Goal: Information Seeking & Learning: Learn about a topic

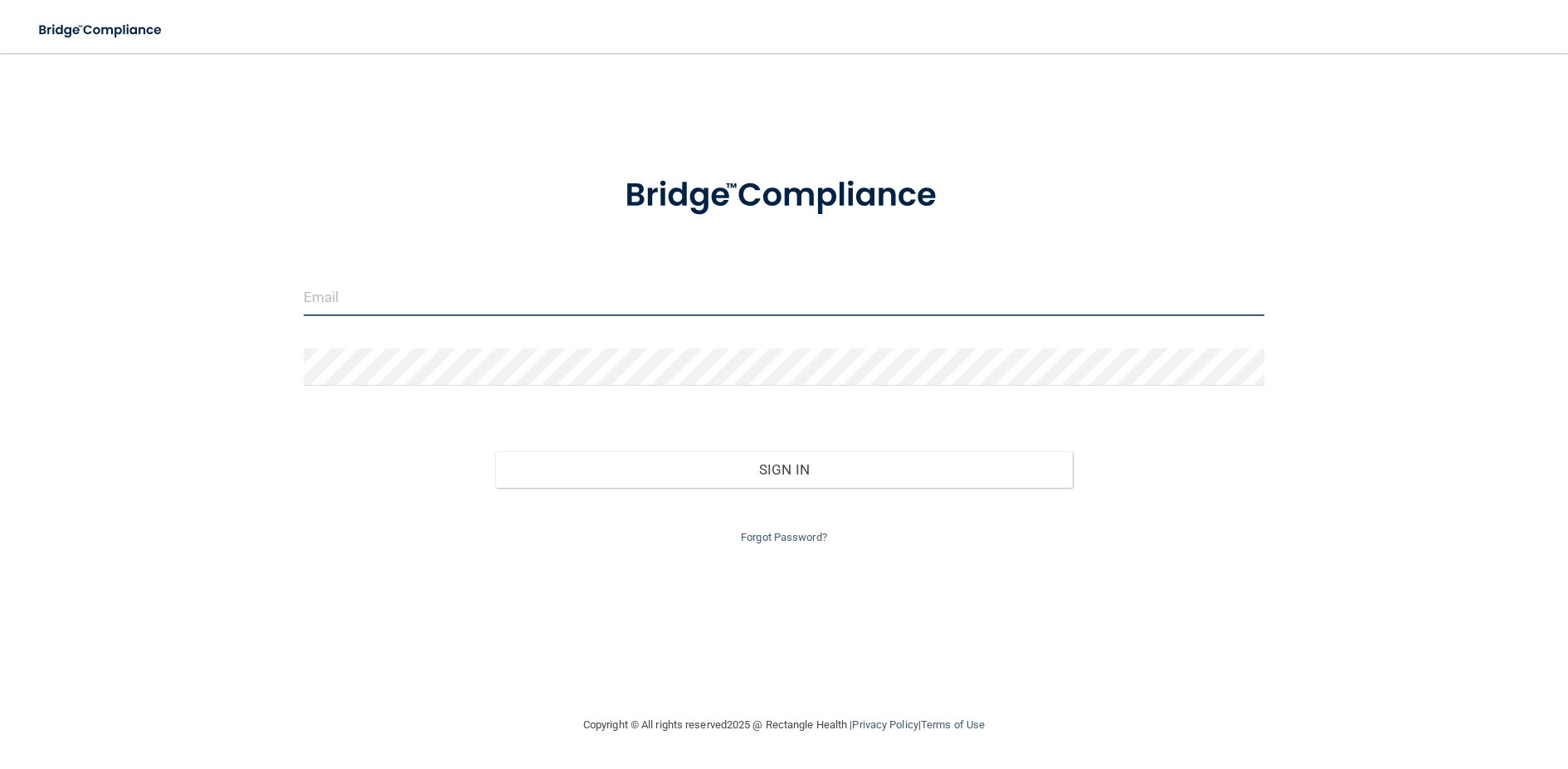
click at [744, 309] on input "email" at bounding box center [784, 297] width 961 height 37
type input "[PERSON_NAME][EMAIL_ADDRESS][DOMAIN_NAME]"
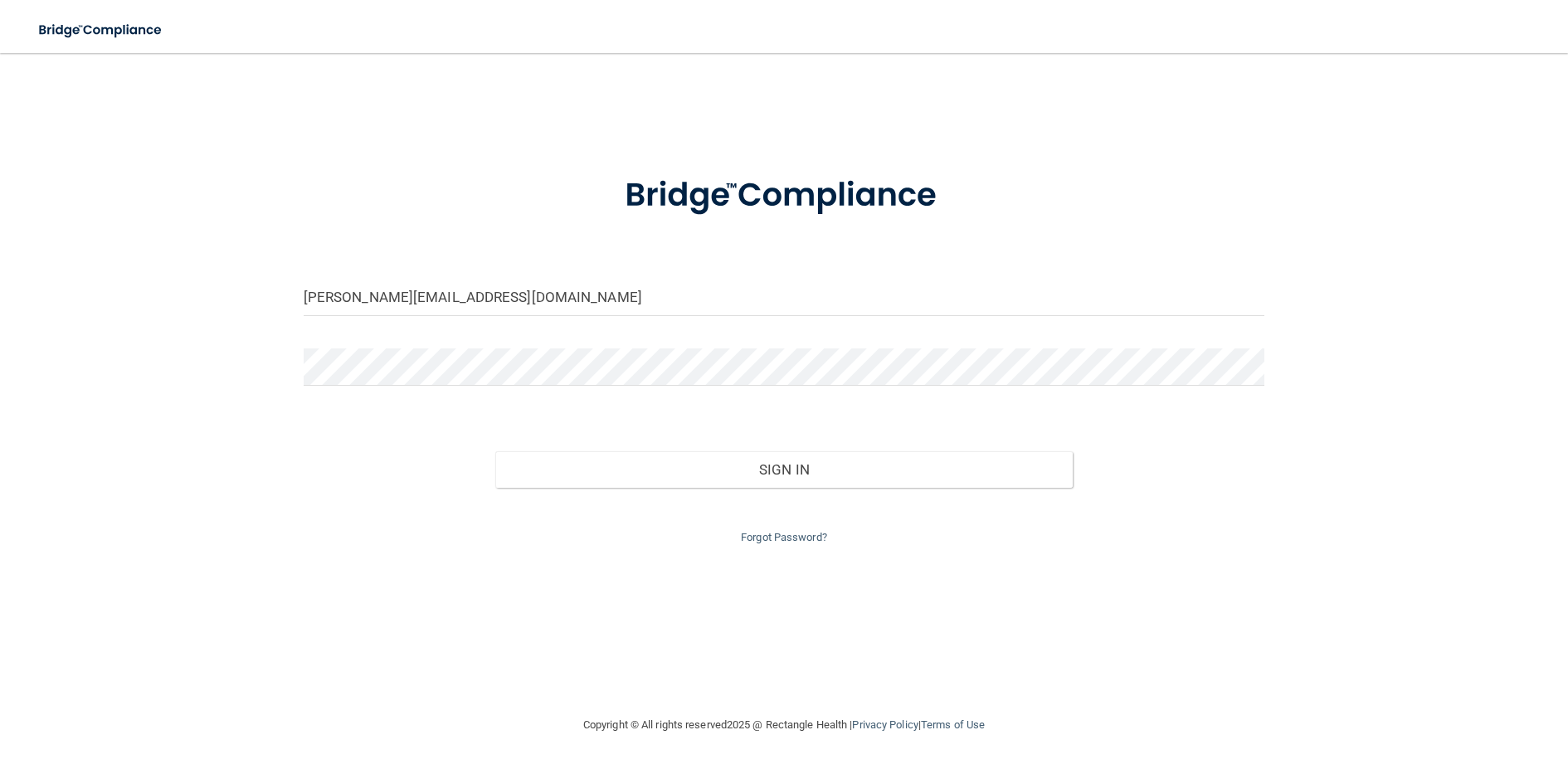
click at [750, 345] on form "stephanie.arenas@gvpediatricdentistry.com Invalid email/password. You don't hav…" at bounding box center [784, 349] width 961 height 394
click at [495, 452] on button "Sign In" at bounding box center [784, 470] width 577 height 36
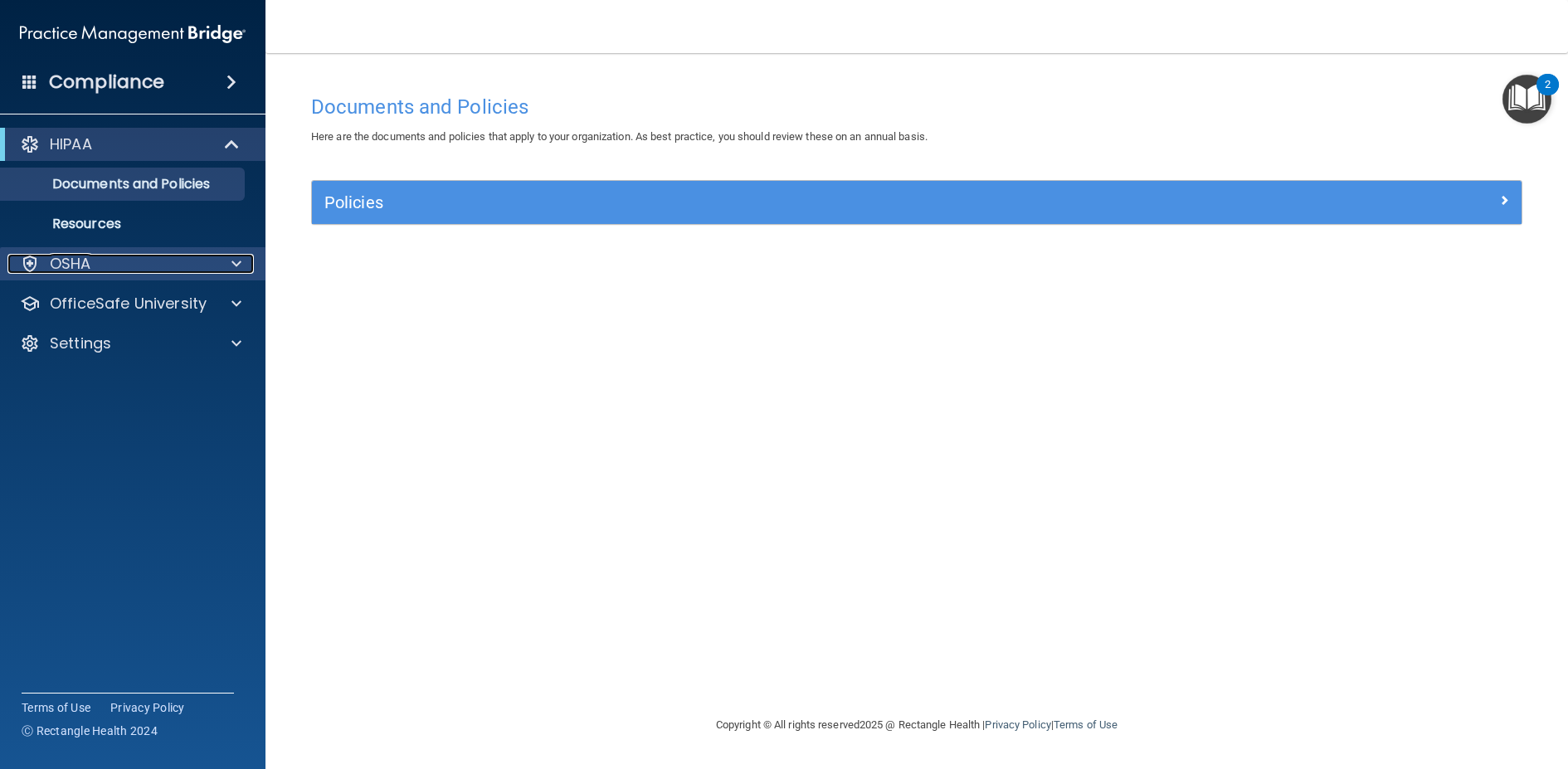
click at [219, 254] on div at bounding box center [234, 264] width 42 height 20
click at [226, 267] on div at bounding box center [234, 264] width 42 height 20
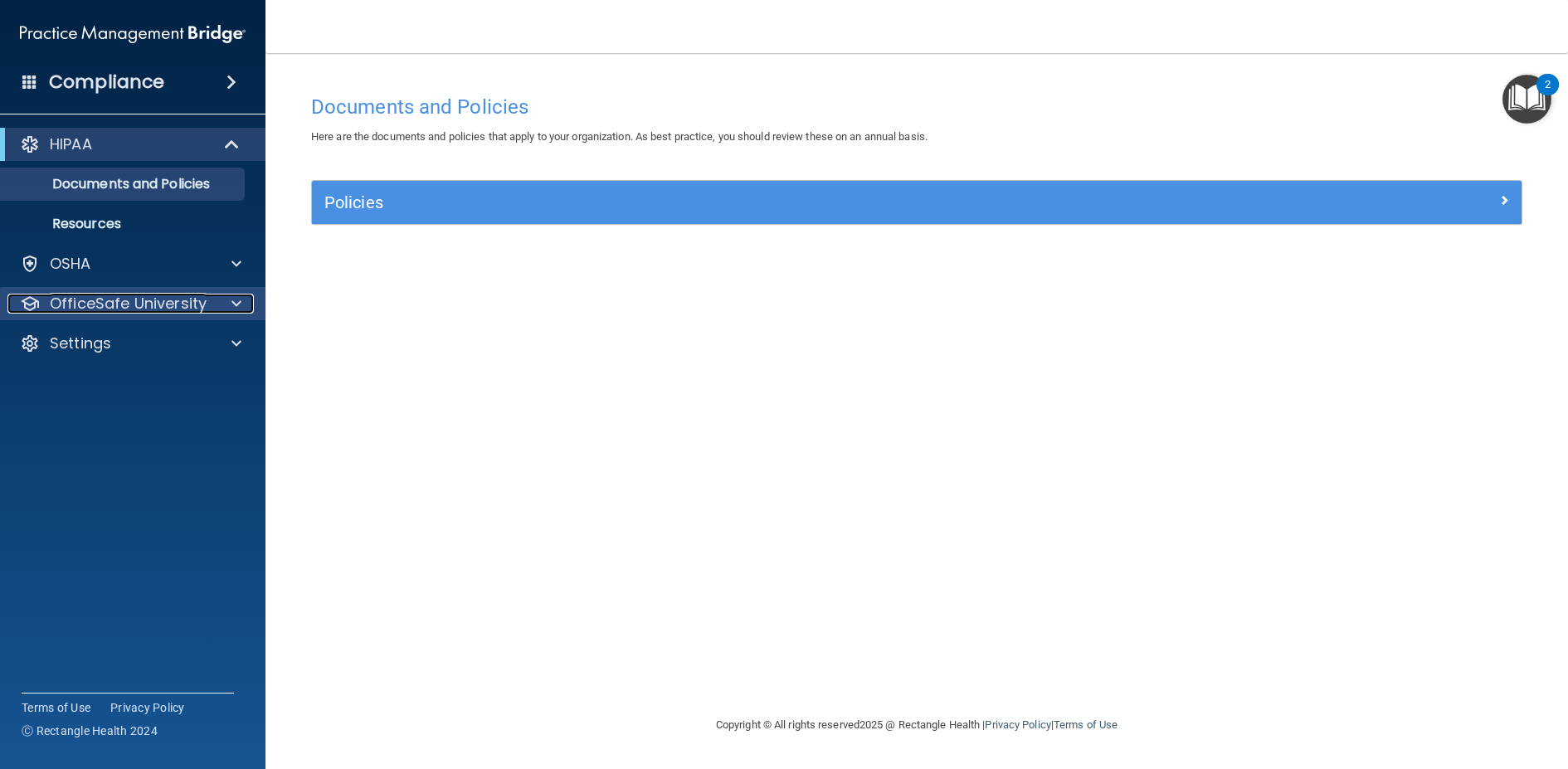
click at [220, 306] on div at bounding box center [234, 304] width 42 height 20
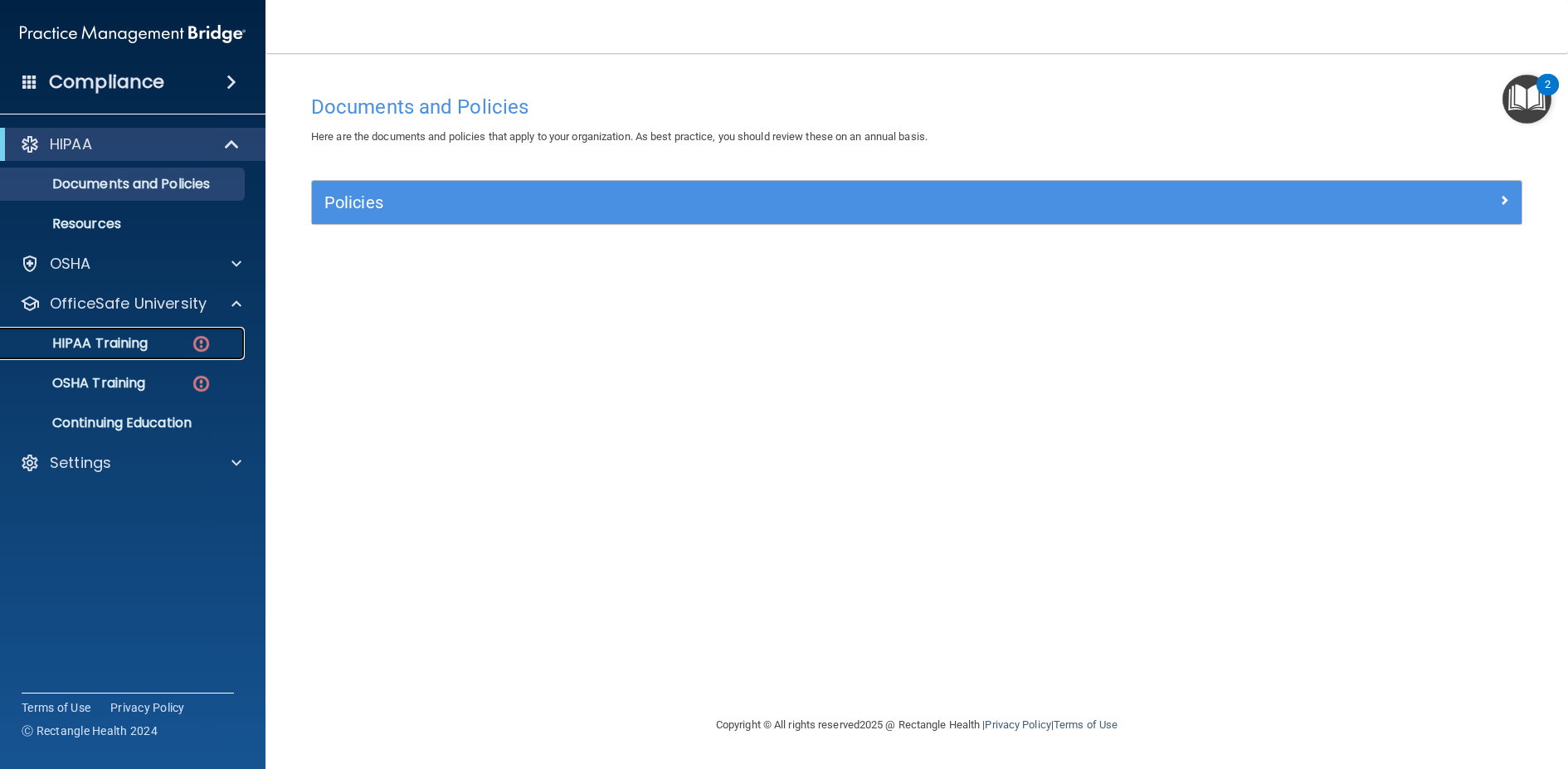
click at [212, 338] on div "HIPAA Training" at bounding box center [124, 343] width 227 height 16
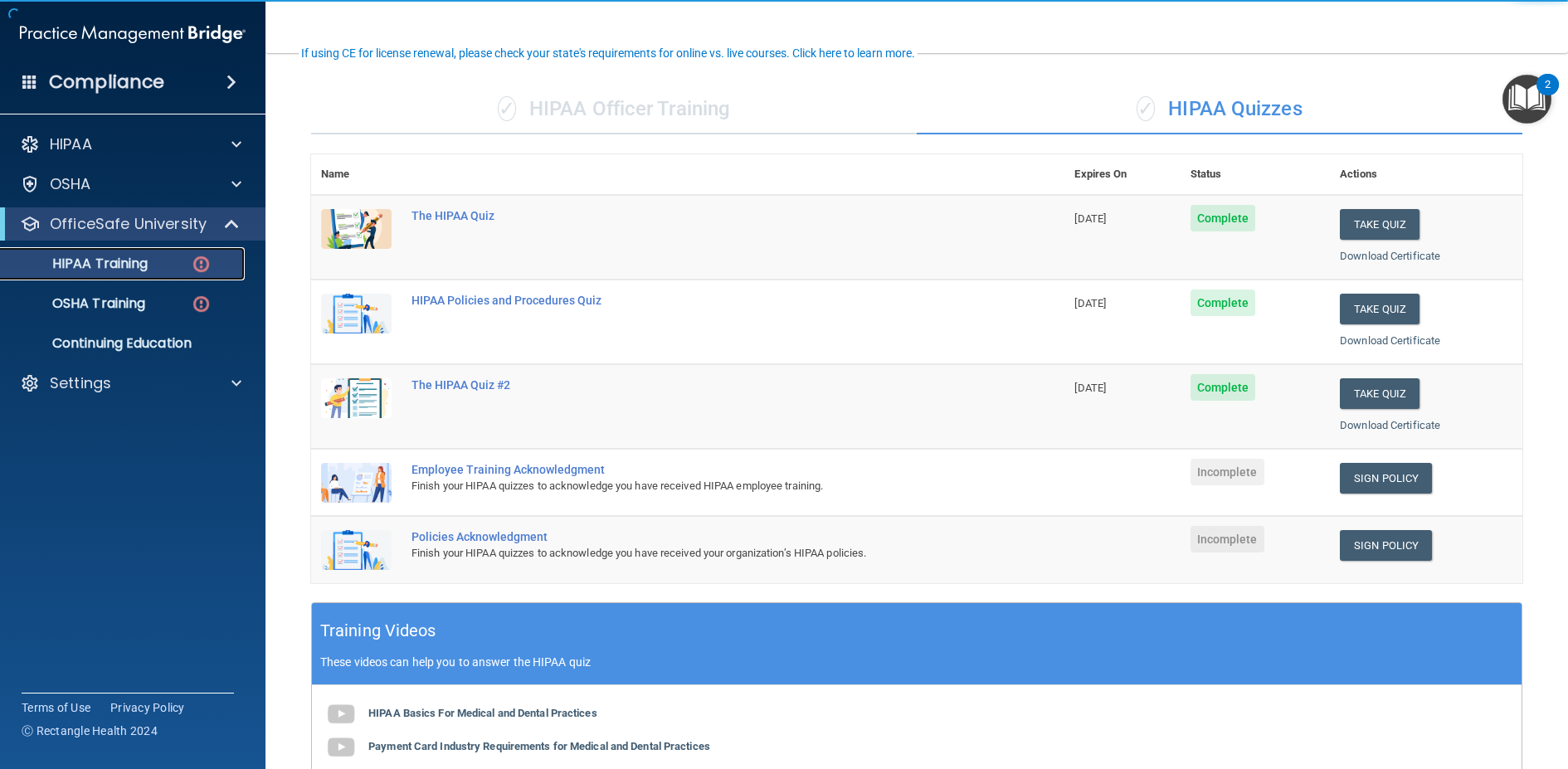
scroll to position [166, 0]
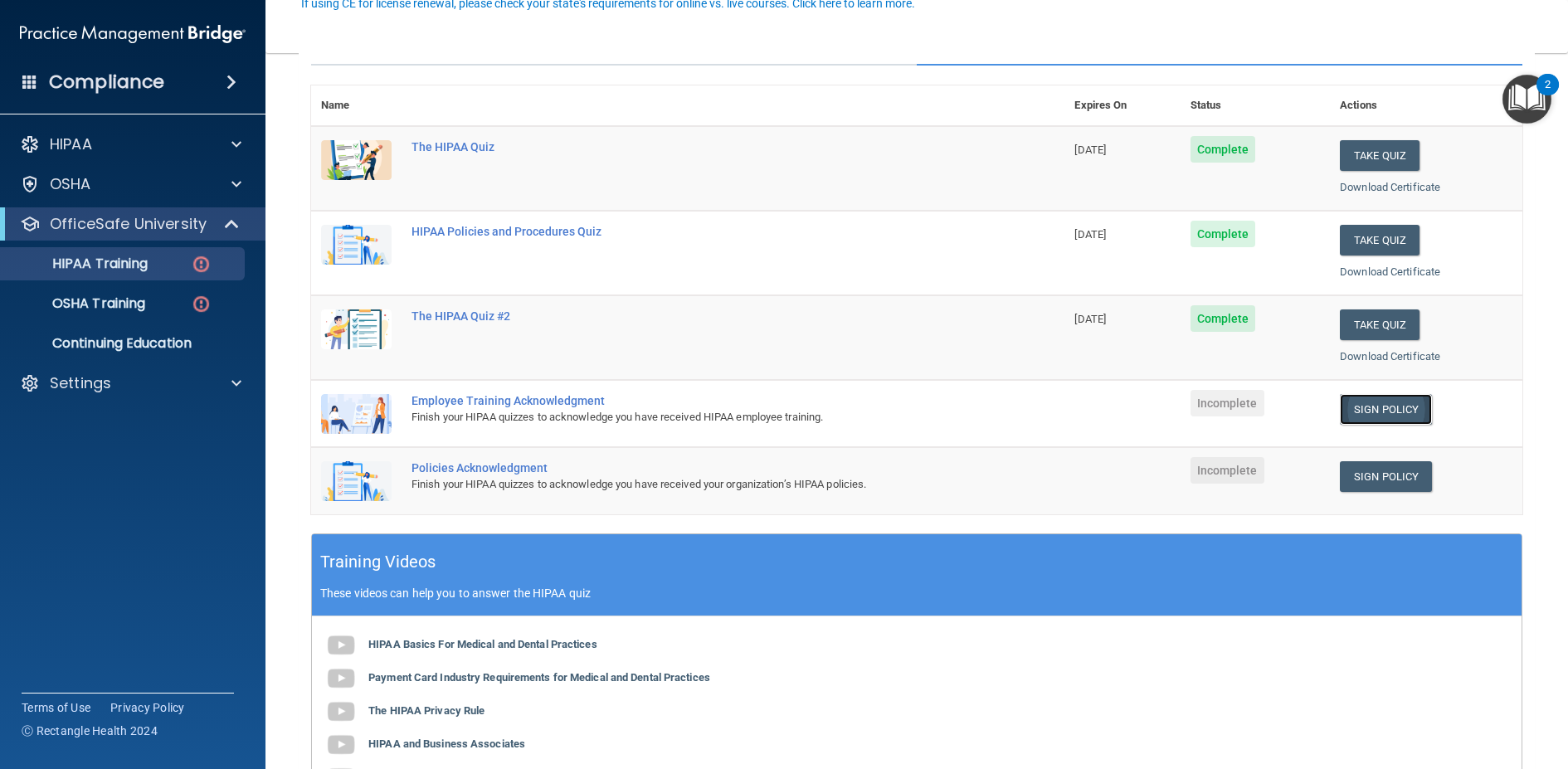
click at [1381, 413] on link "Sign Policy" at bounding box center [1387, 409] width 93 height 31
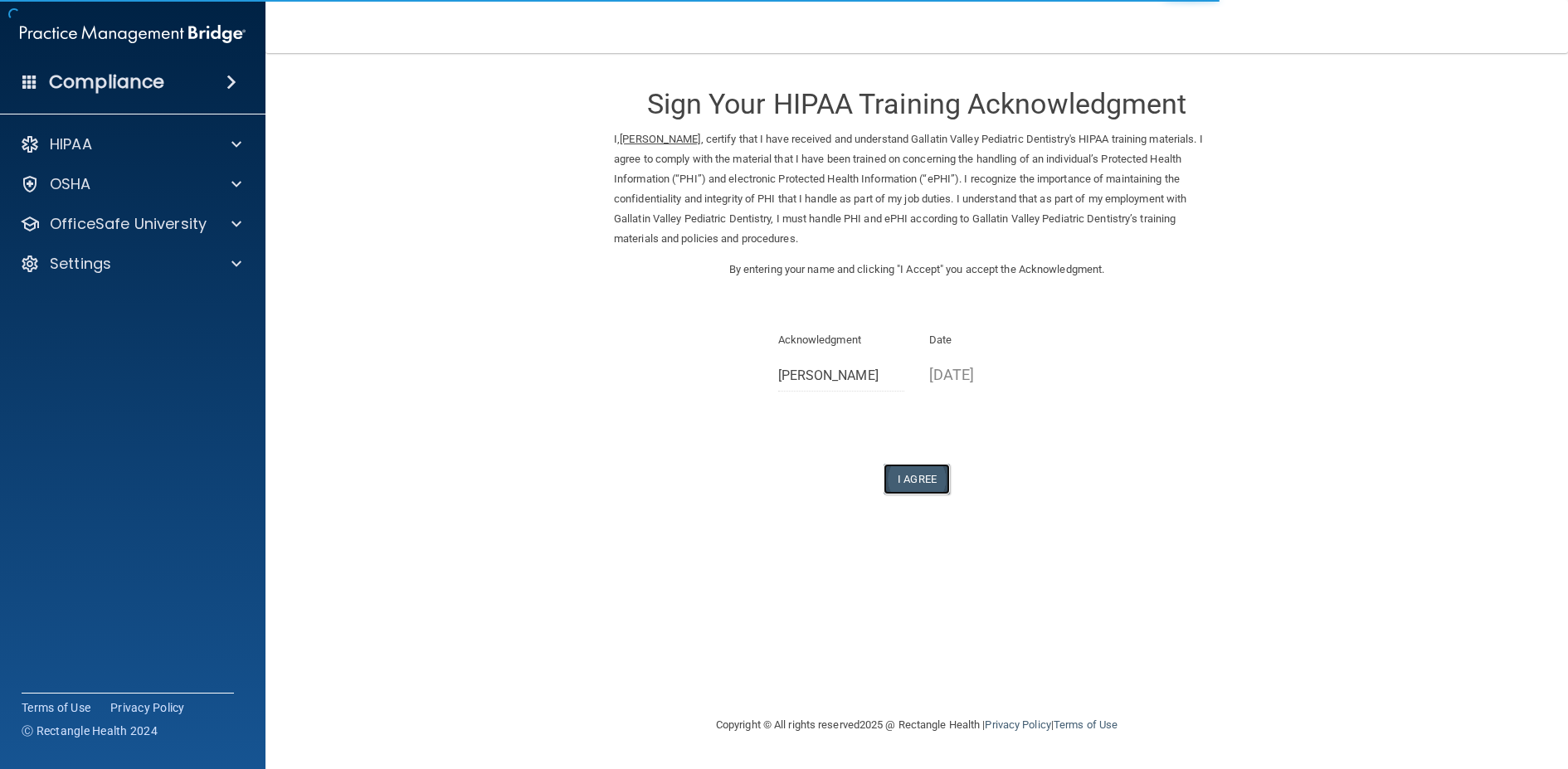
click at [937, 472] on button "I Agree" at bounding box center [916, 479] width 66 height 31
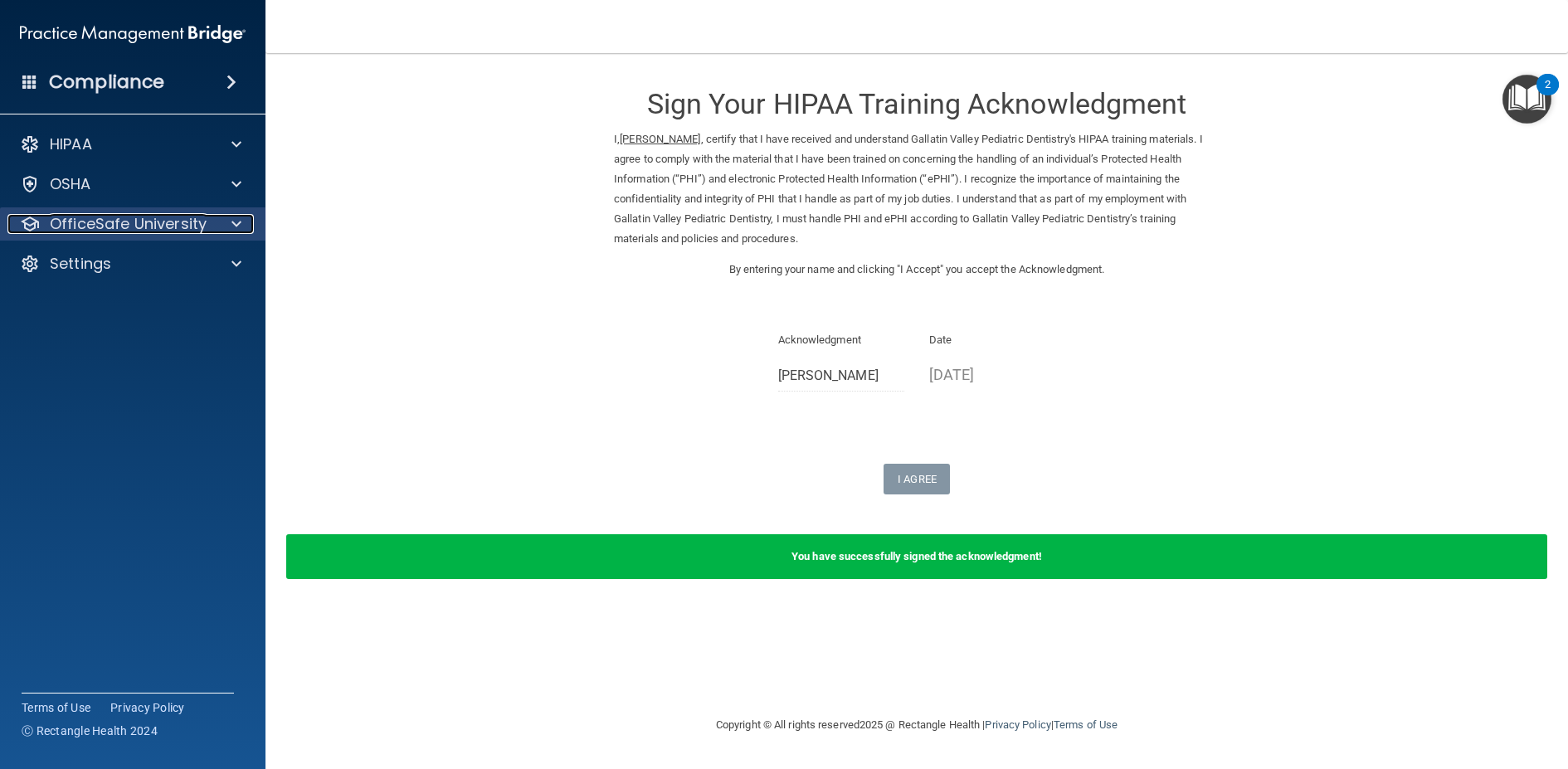
click at [83, 222] on p "OfficeSafe University" at bounding box center [128, 224] width 157 height 20
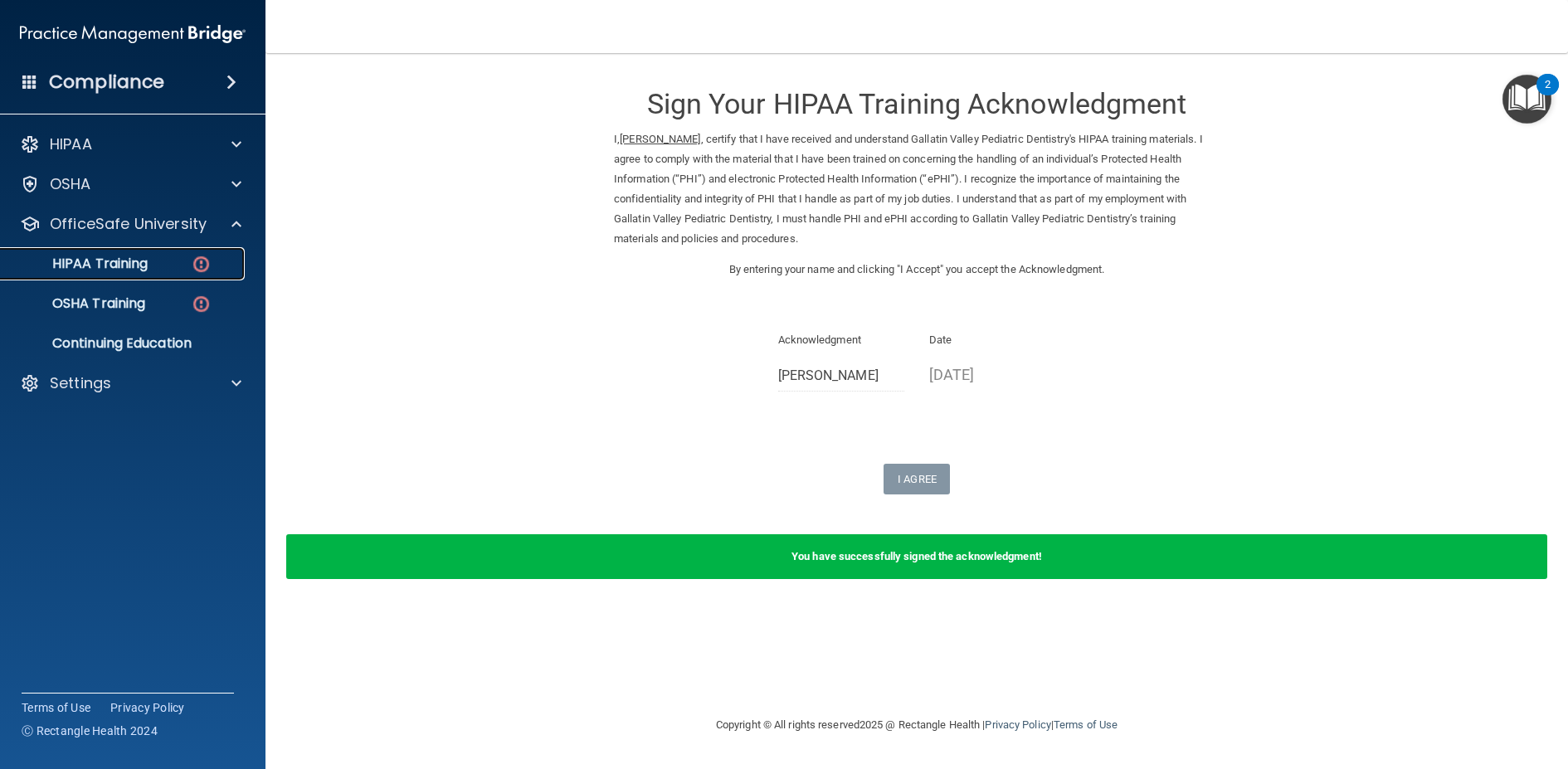
click at [119, 271] on p "HIPAA Training" at bounding box center [79, 264] width 137 height 16
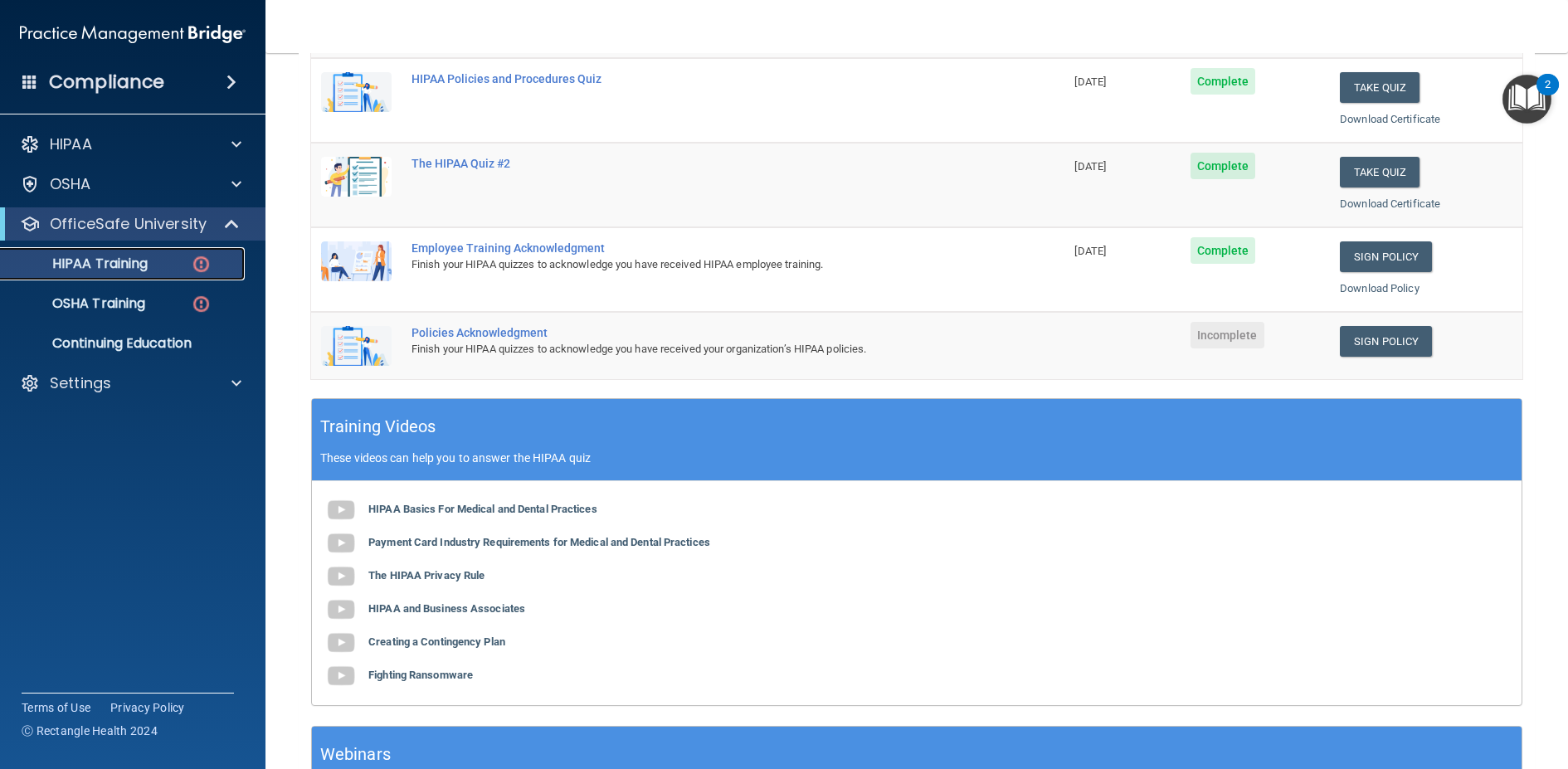
scroll to position [332, 0]
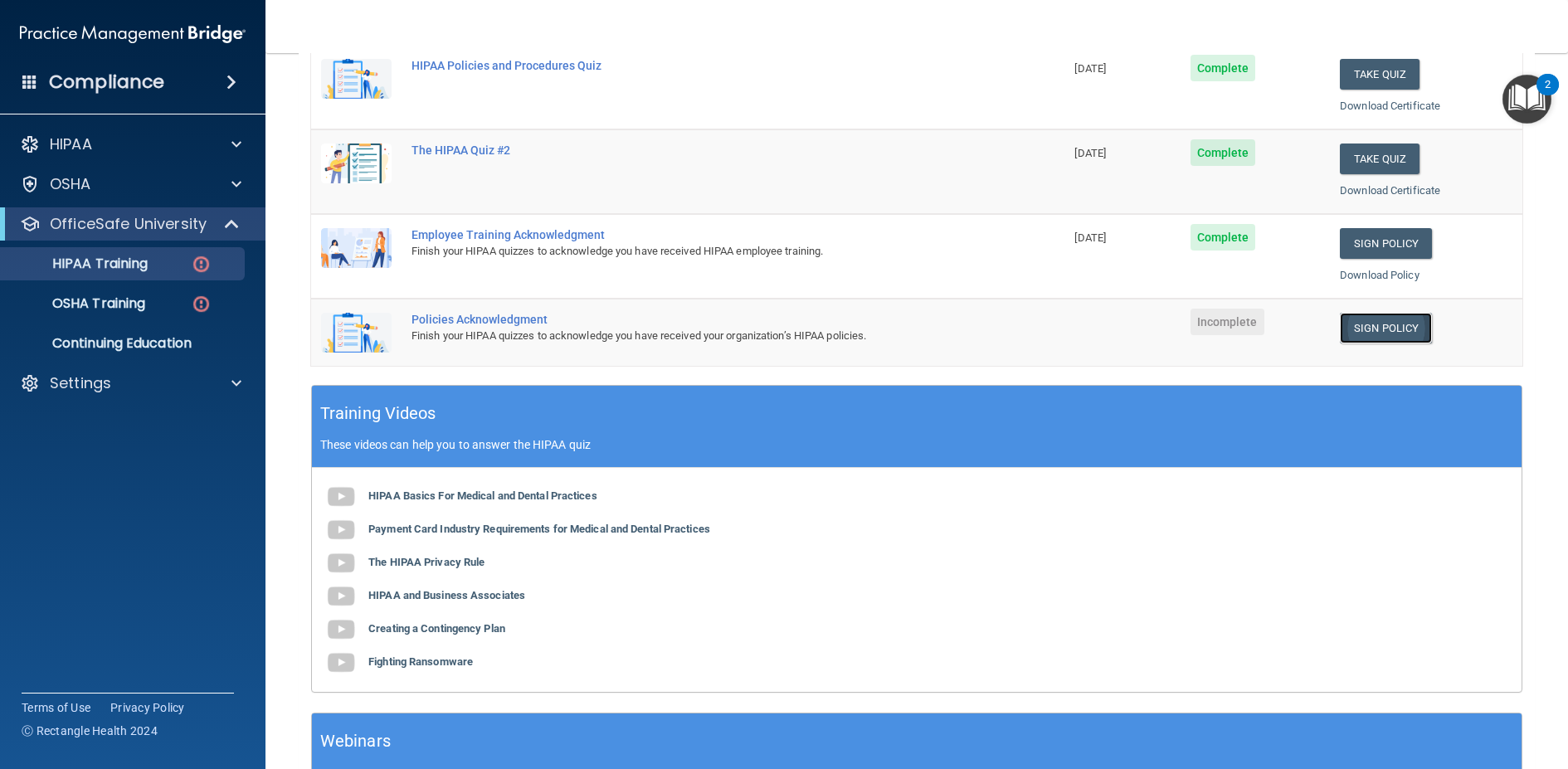
click at [1373, 332] on link "Sign Policy" at bounding box center [1387, 328] width 93 height 31
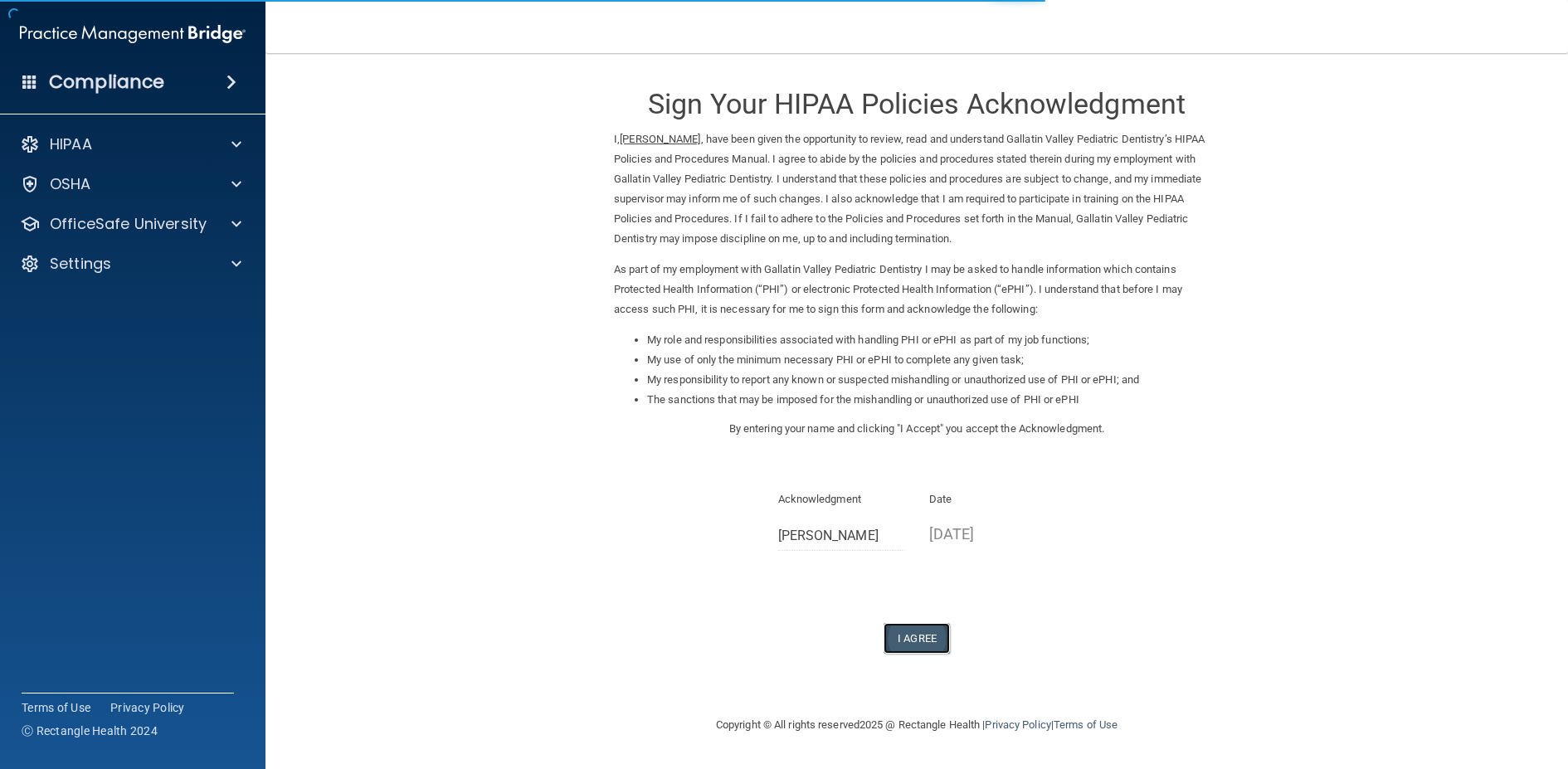
click at [902, 644] on button "I Agree" at bounding box center [916, 638] width 66 height 31
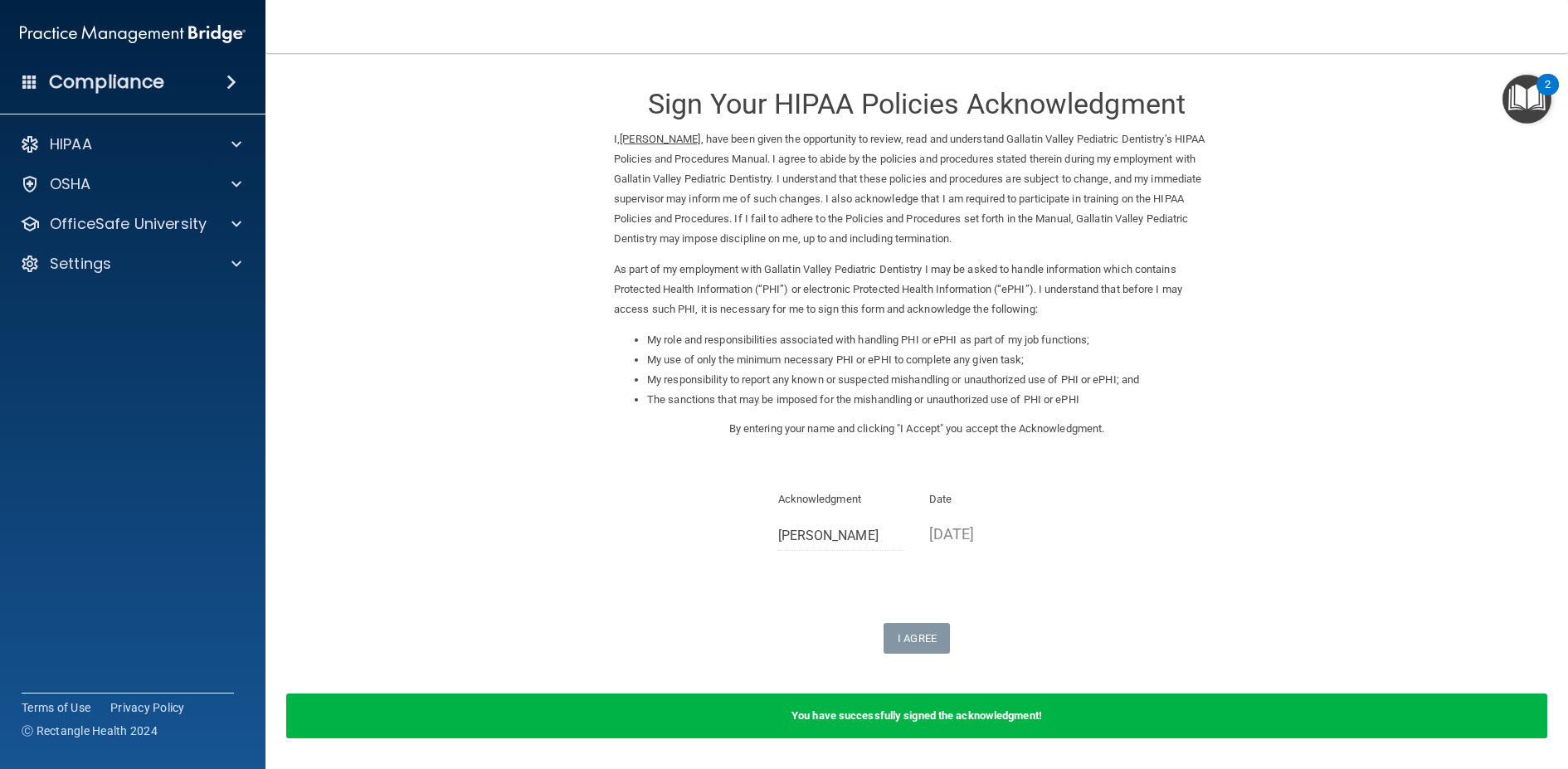
scroll to position [55, 0]
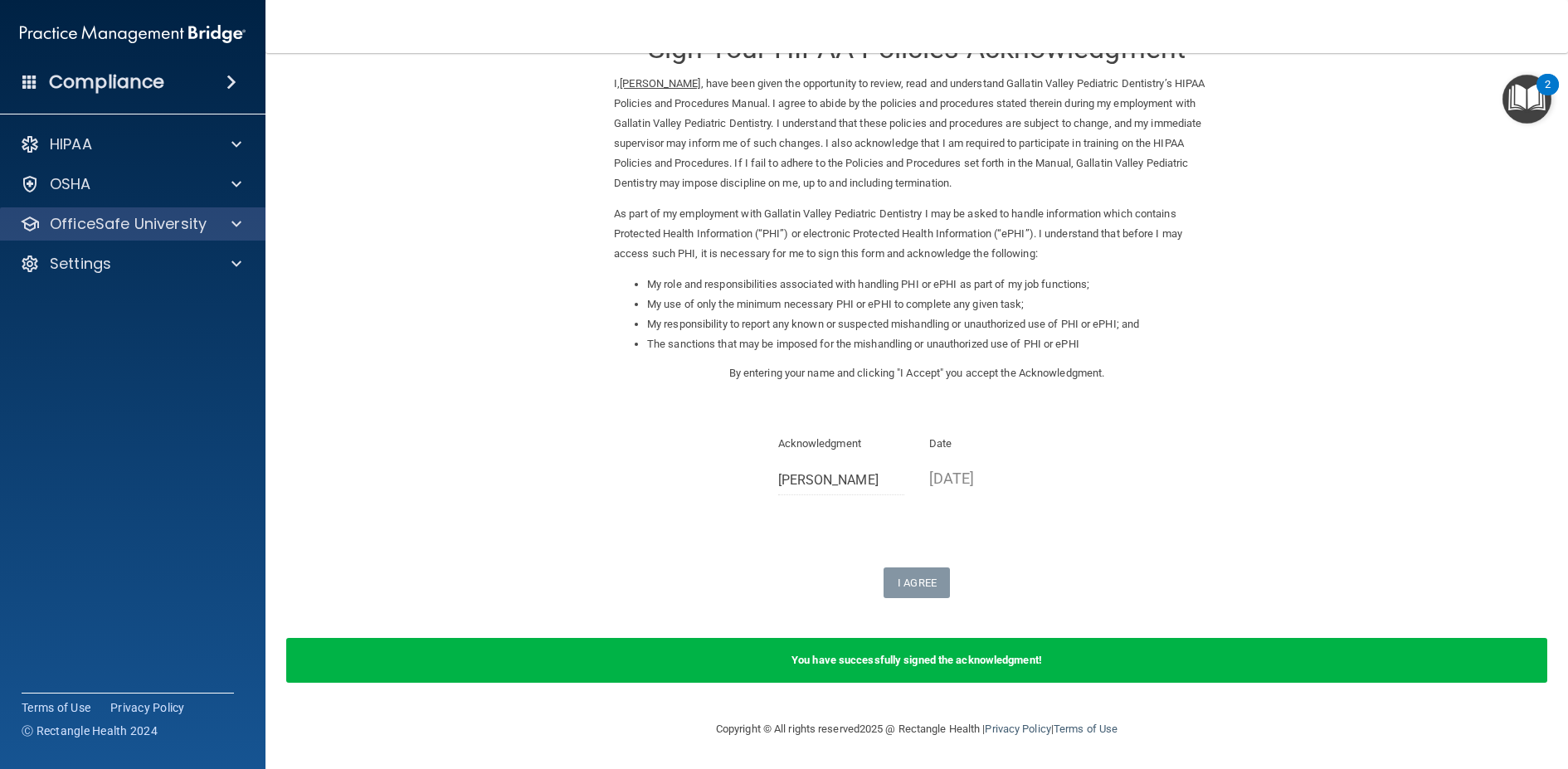
click at [63, 209] on div "OfficeSafe University" at bounding box center [133, 224] width 267 height 34
click at [137, 226] on p "OfficeSafe University" at bounding box center [128, 224] width 157 height 20
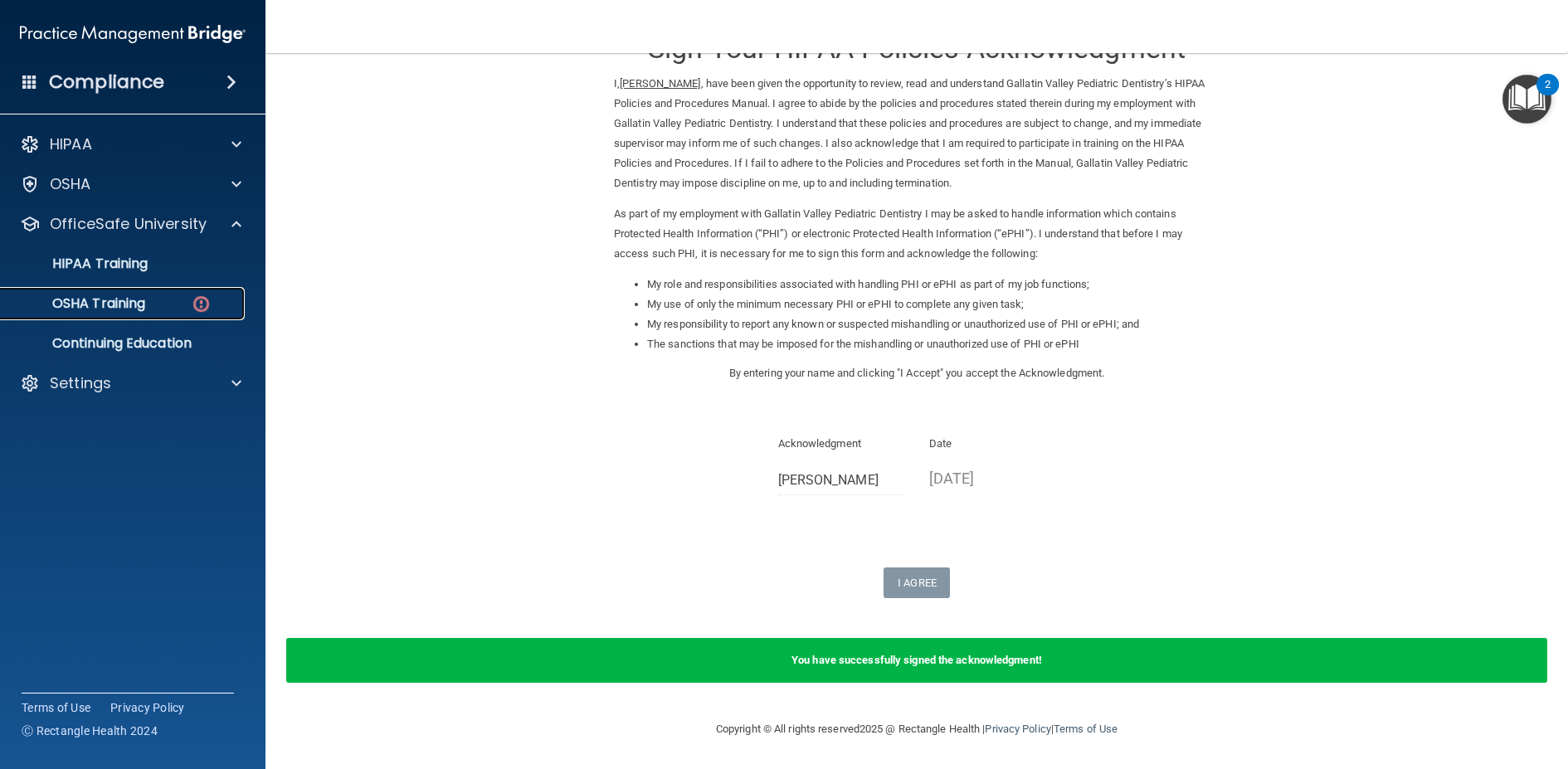
click at [145, 302] on p "OSHA Training" at bounding box center [78, 304] width 134 height 16
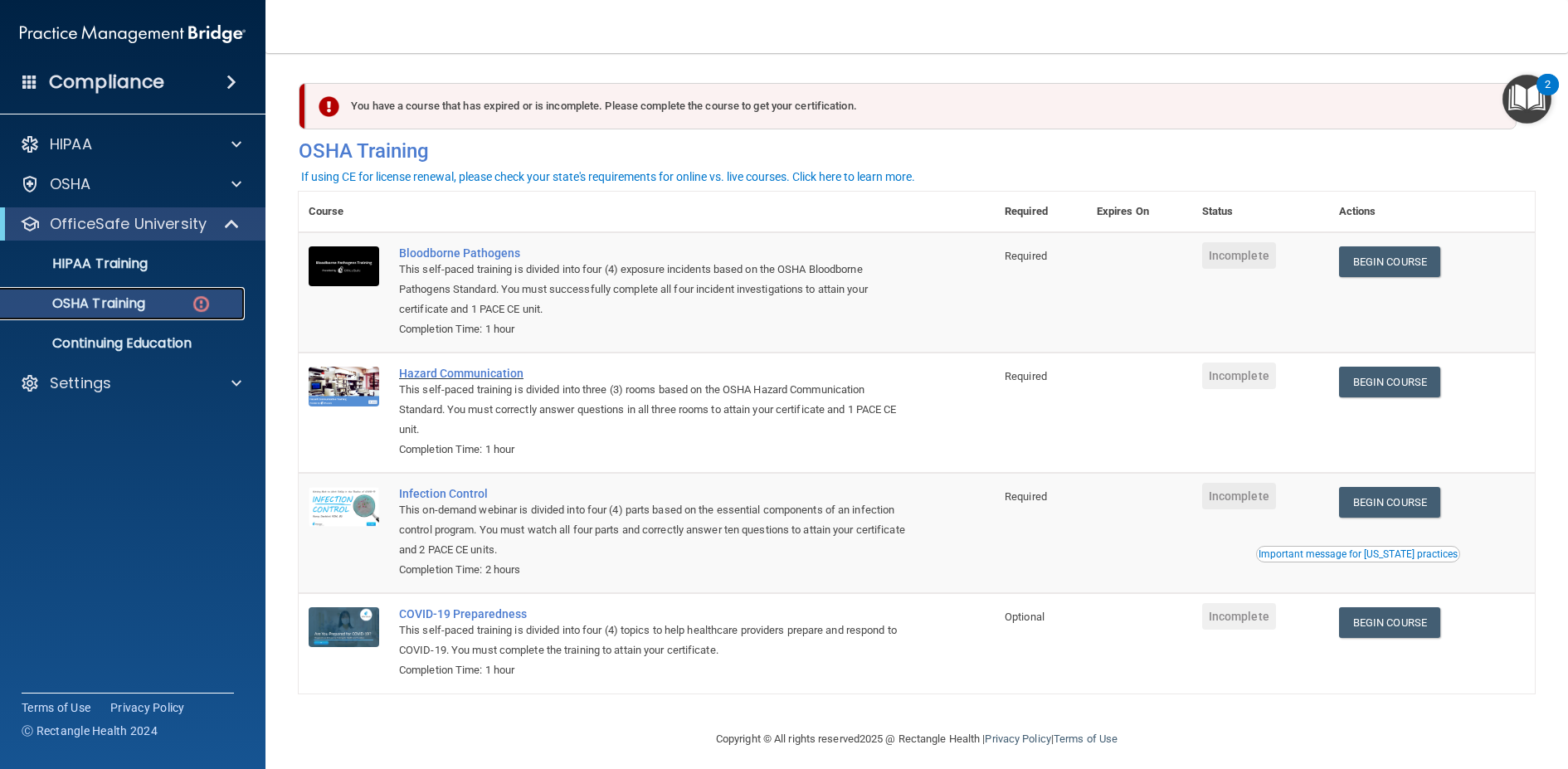
scroll to position [15, 0]
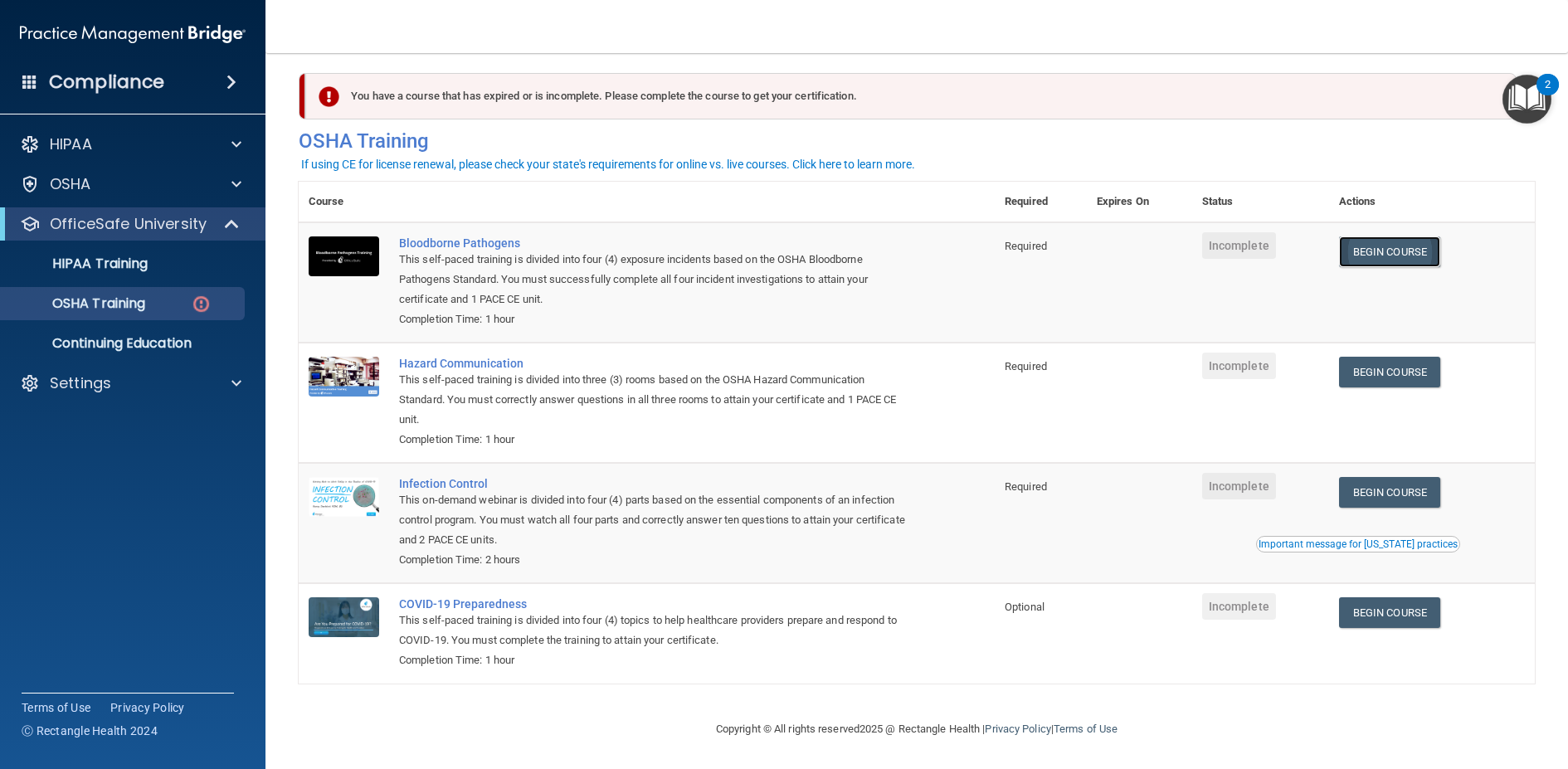
click at [1362, 253] on link "Begin Course" at bounding box center [1390, 252] width 102 height 31
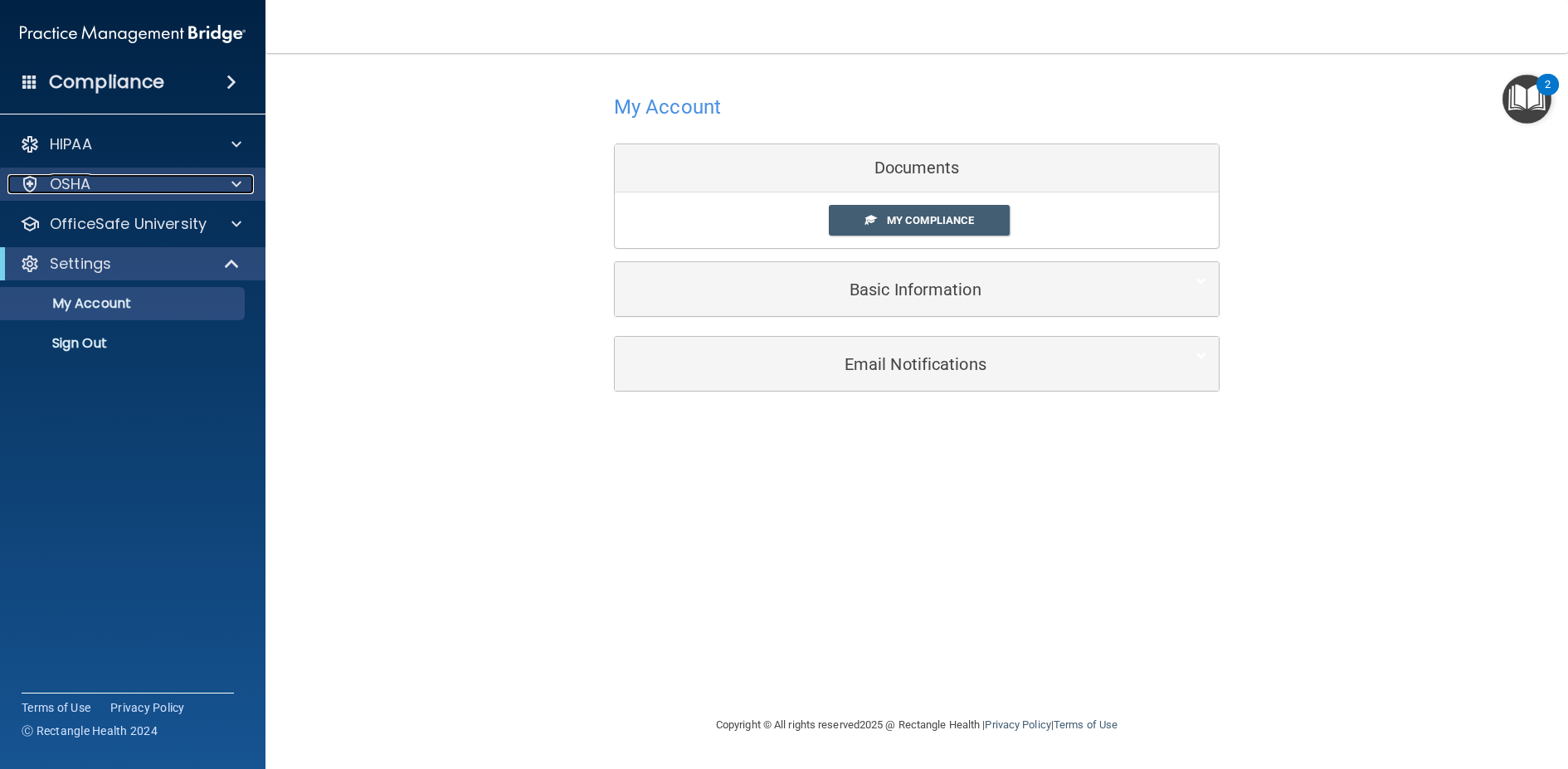
click at [178, 190] on div "OSHA" at bounding box center [110, 184] width 206 height 20
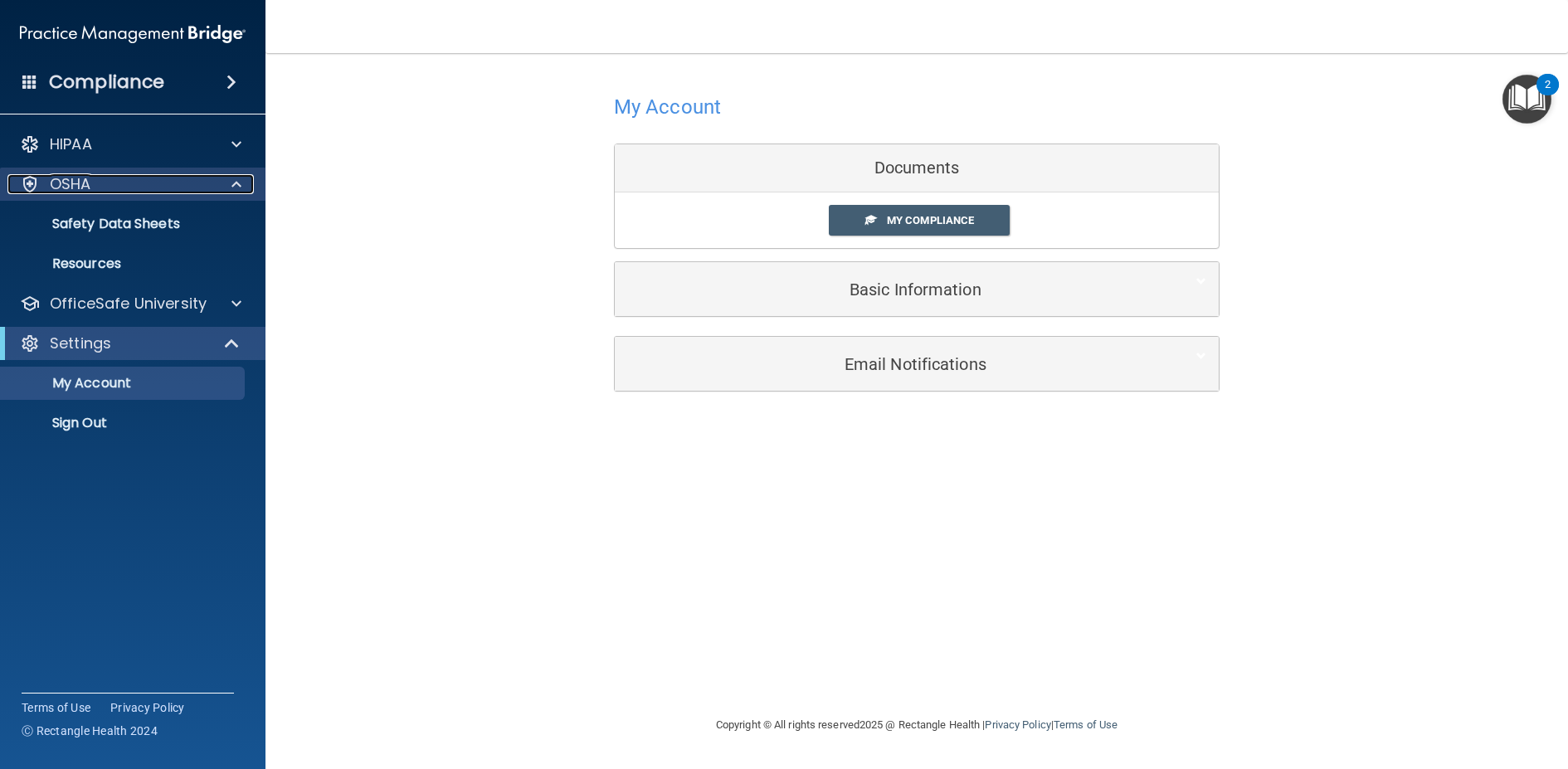
click at [178, 190] on div "OSHA" at bounding box center [110, 184] width 206 height 20
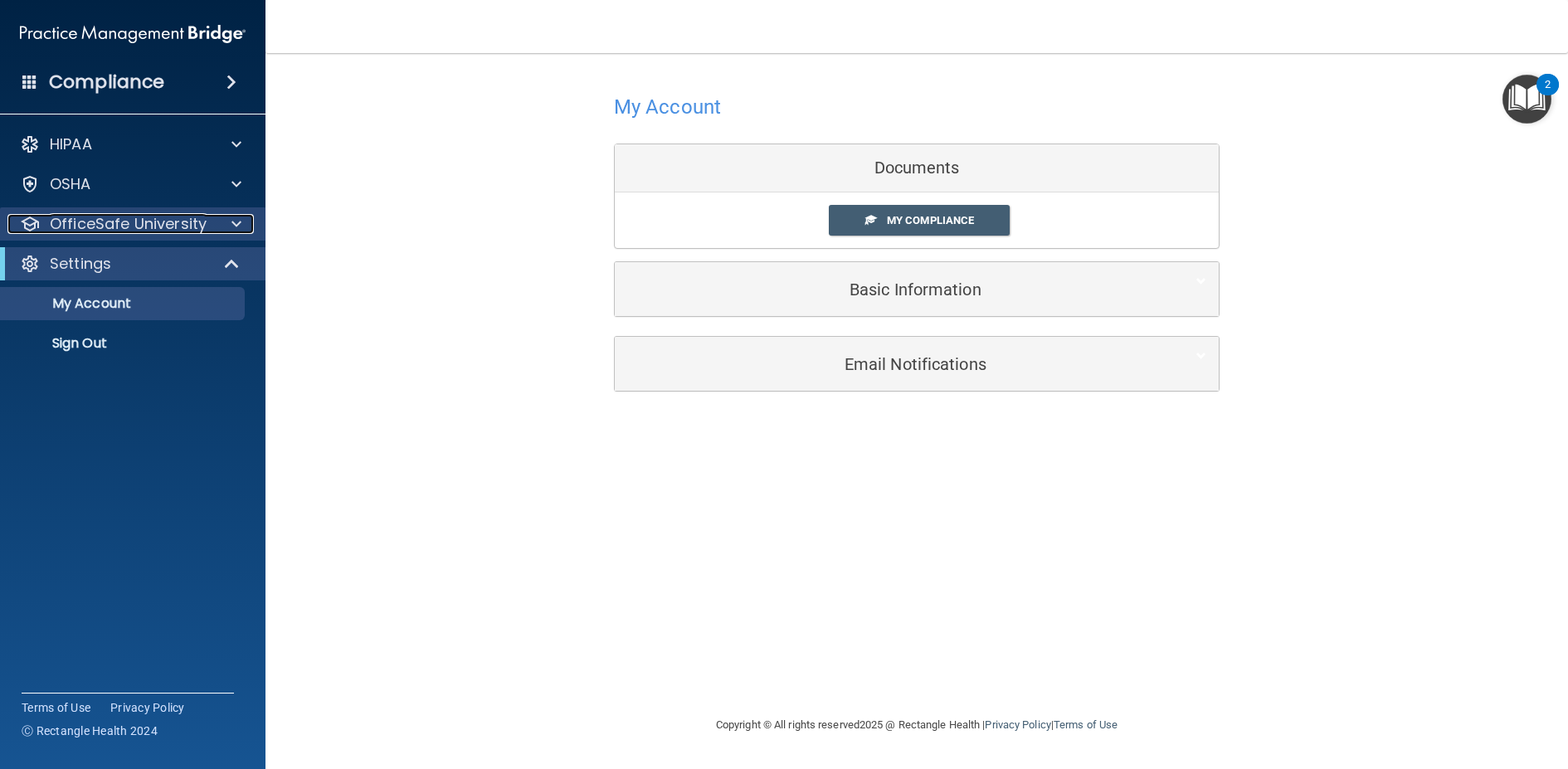
click at [181, 227] on p "OfficeSafe University" at bounding box center [128, 224] width 157 height 20
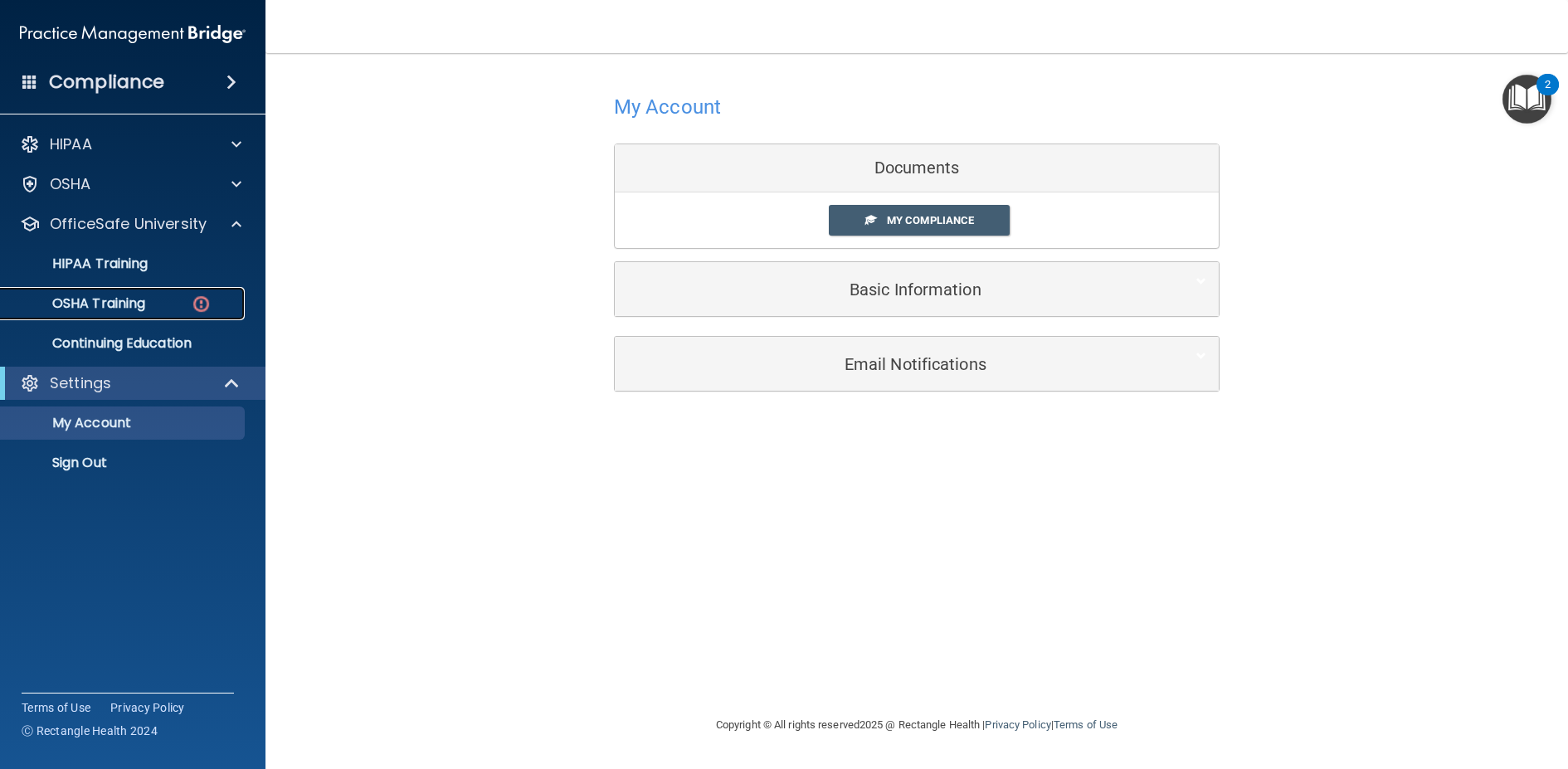
click at [173, 316] on link "OSHA Training" at bounding box center [114, 303] width 261 height 34
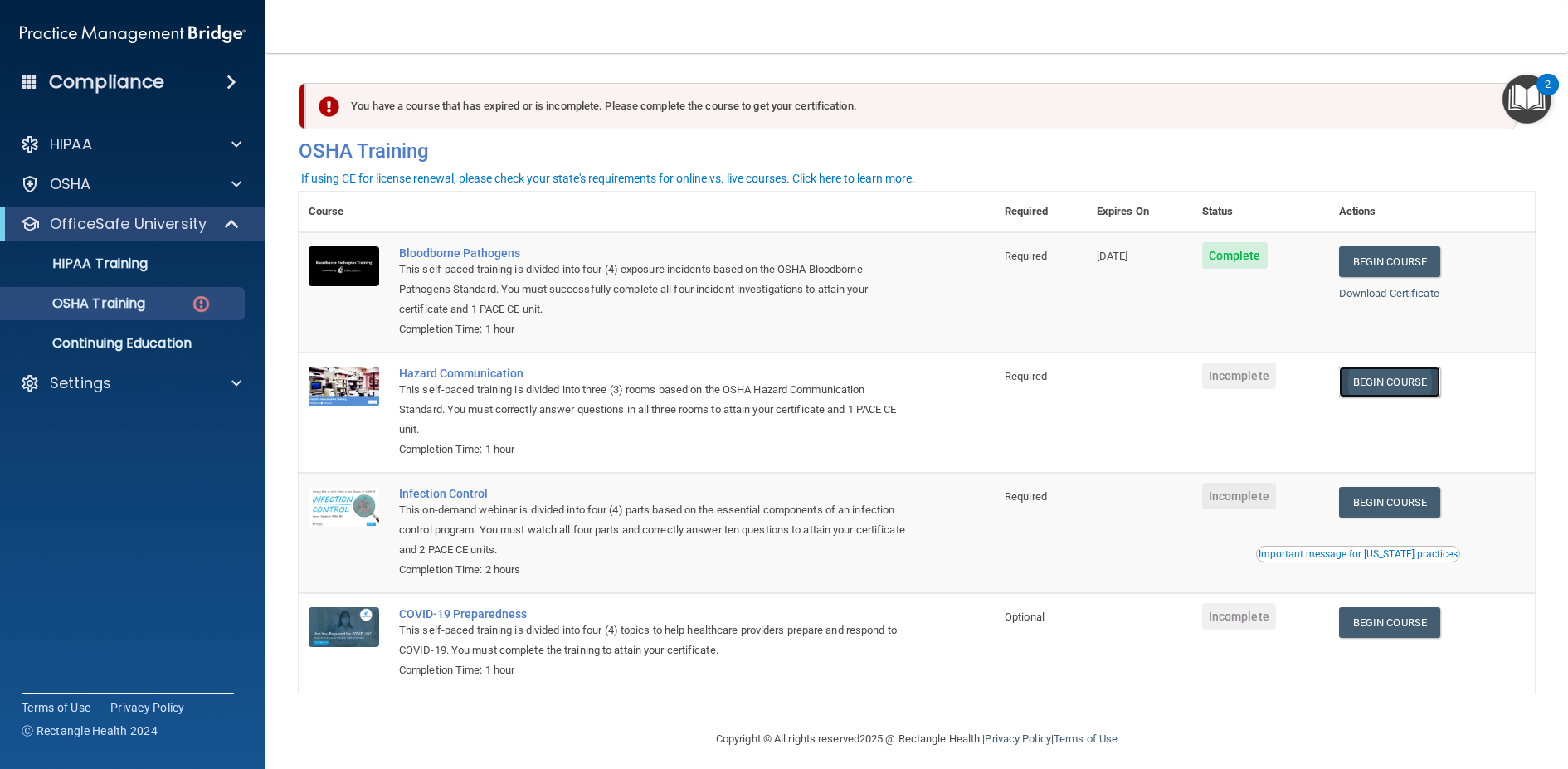
click at [1373, 387] on link "Begin Course" at bounding box center [1390, 382] width 102 height 31
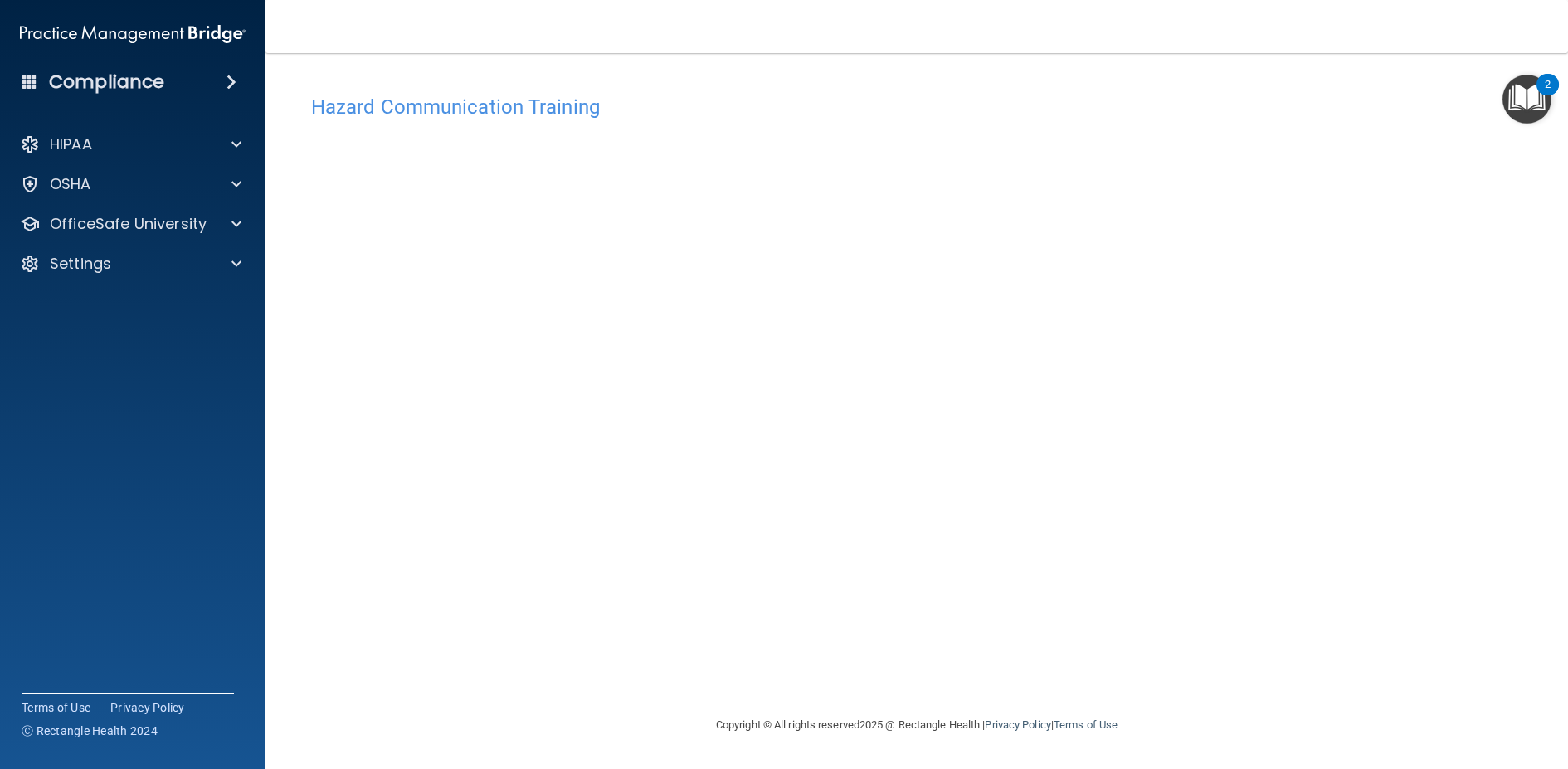
click at [1129, 677] on div "Hazard Communication Training This course doesn’t expire until . Are you sure y…" at bounding box center [916, 400] width 1237 height 628
click at [89, 222] on p "OfficeSafe University" at bounding box center [128, 224] width 157 height 20
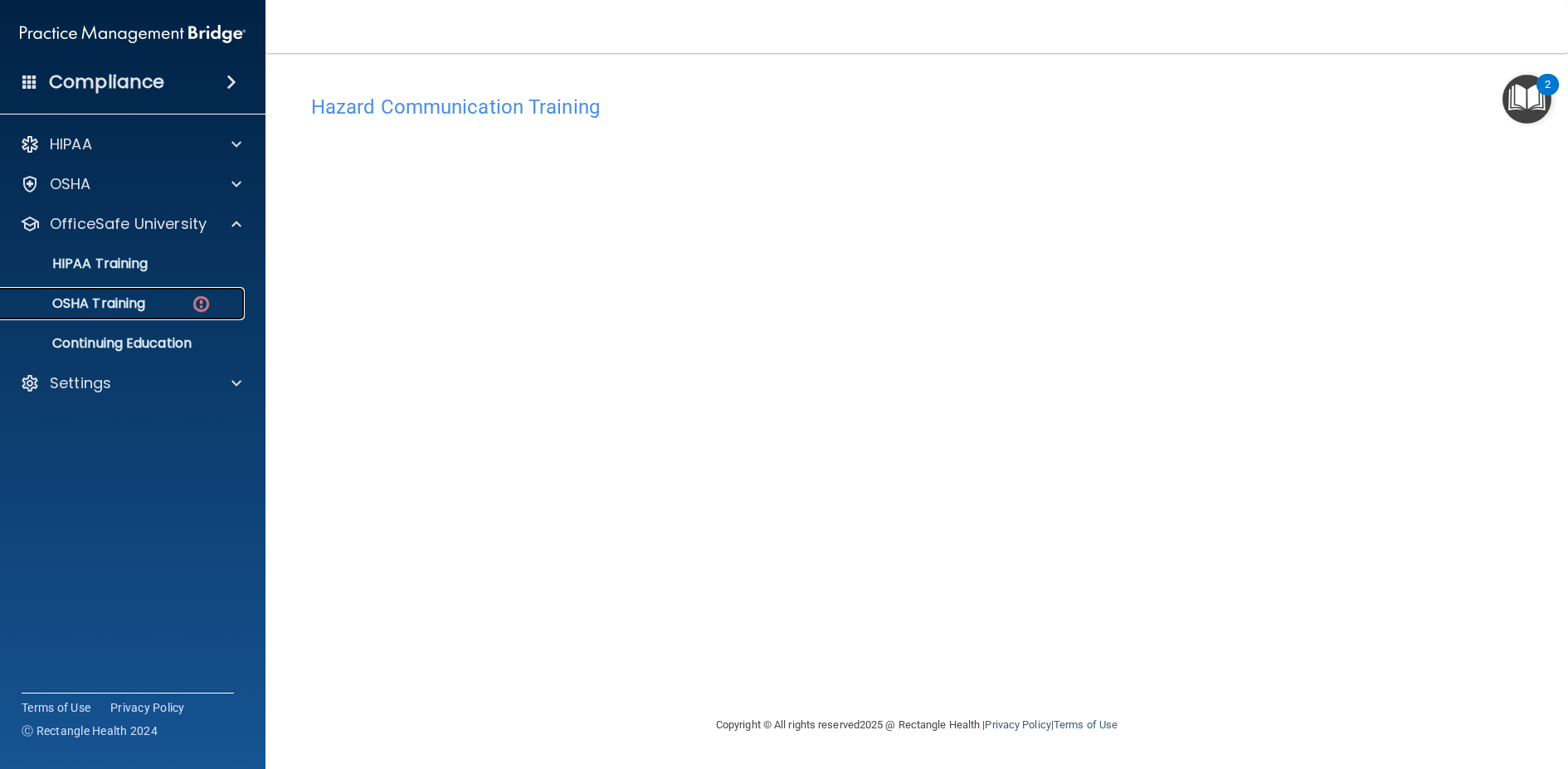
click at [140, 305] on p "OSHA Training" at bounding box center [78, 304] width 134 height 16
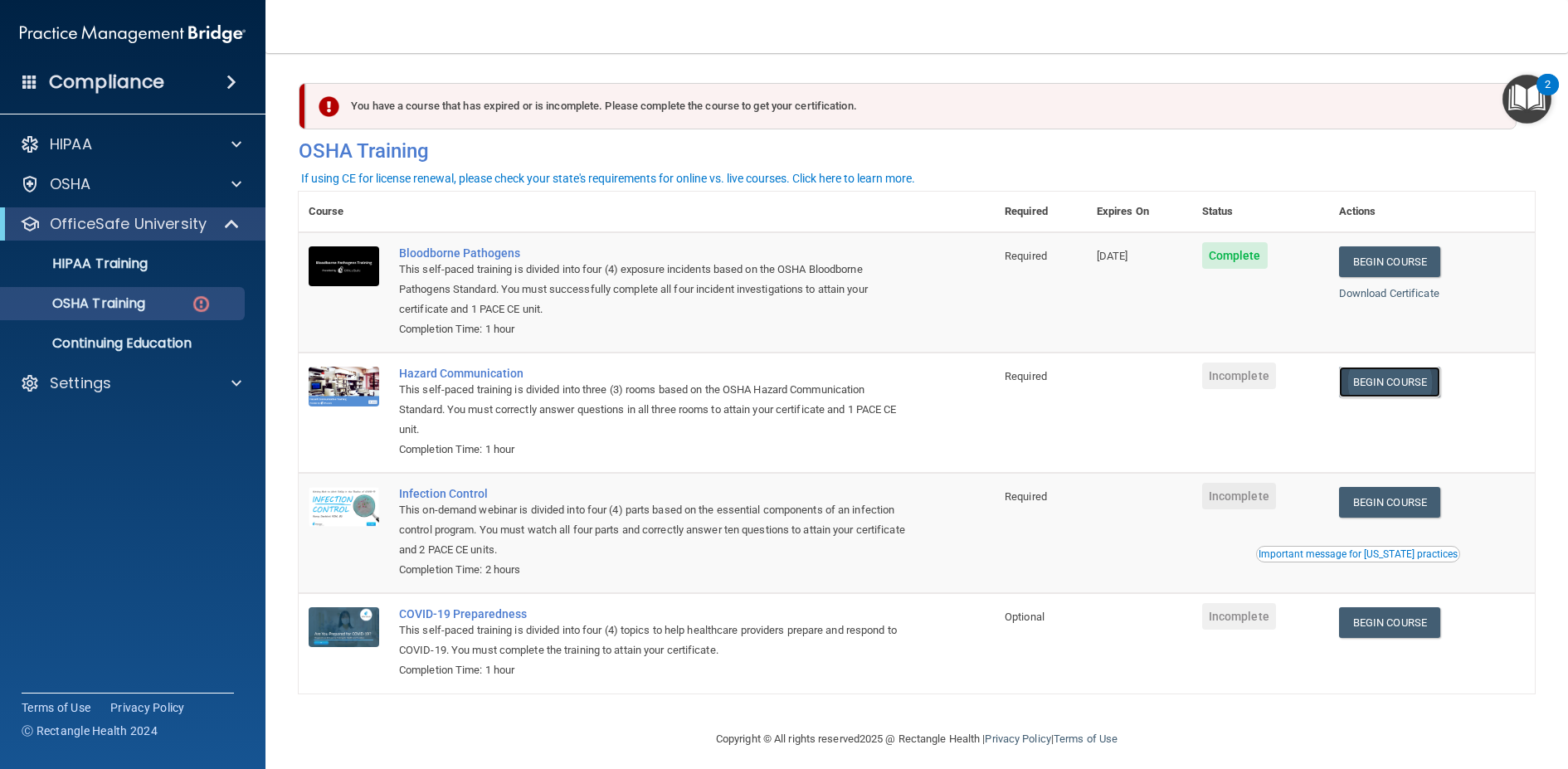
click at [1410, 393] on link "Begin Course" at bounding box center [1390, 382] width 102 height 31
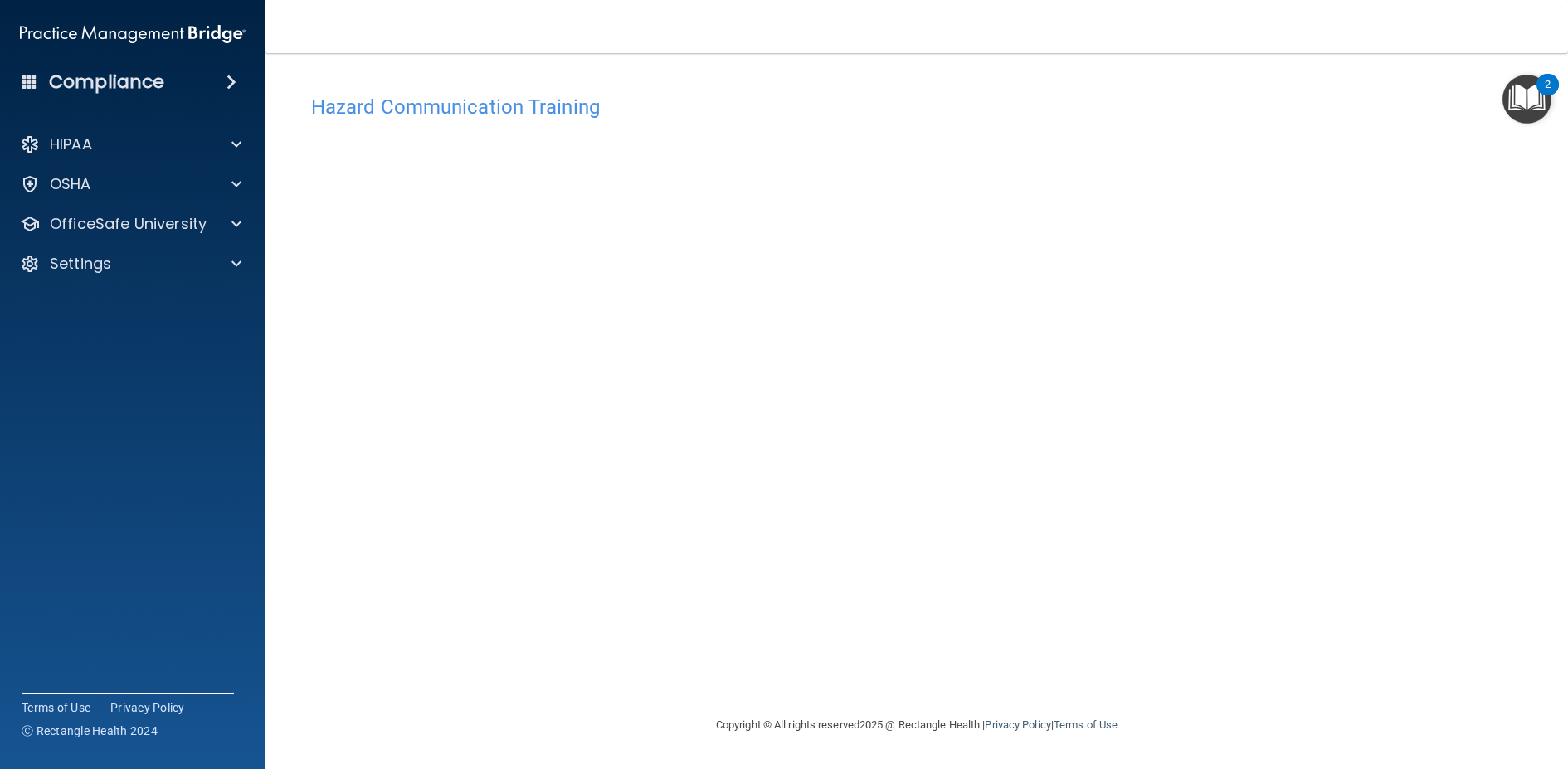
click at [562, 114] on h4 "Hazard Communication Training" at bounding box center [916, 107] width 1211 height 22
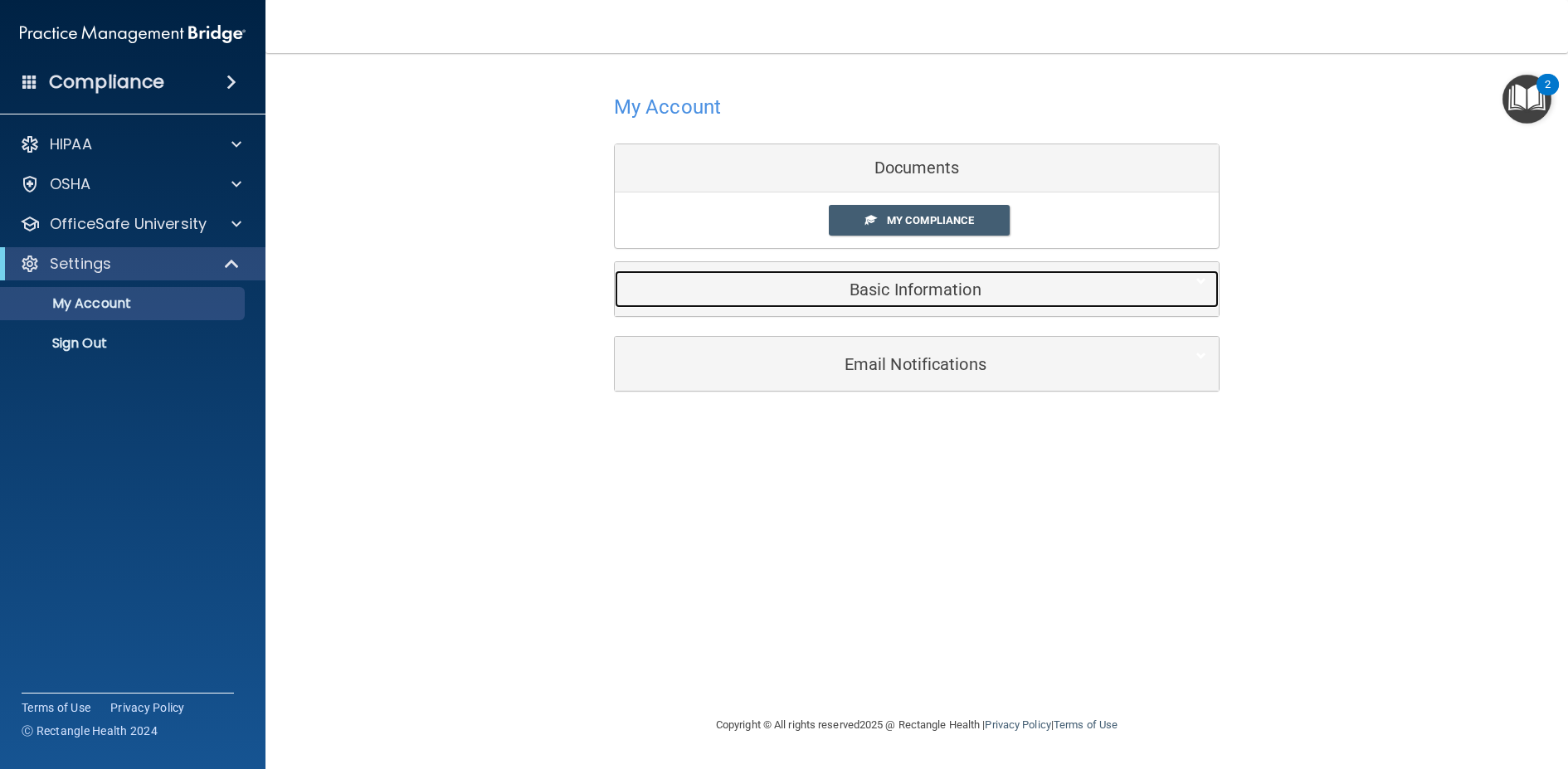
click at [997, 289] on h5 "Basic Information" at bounding box center [891, 289] width 529 height 18
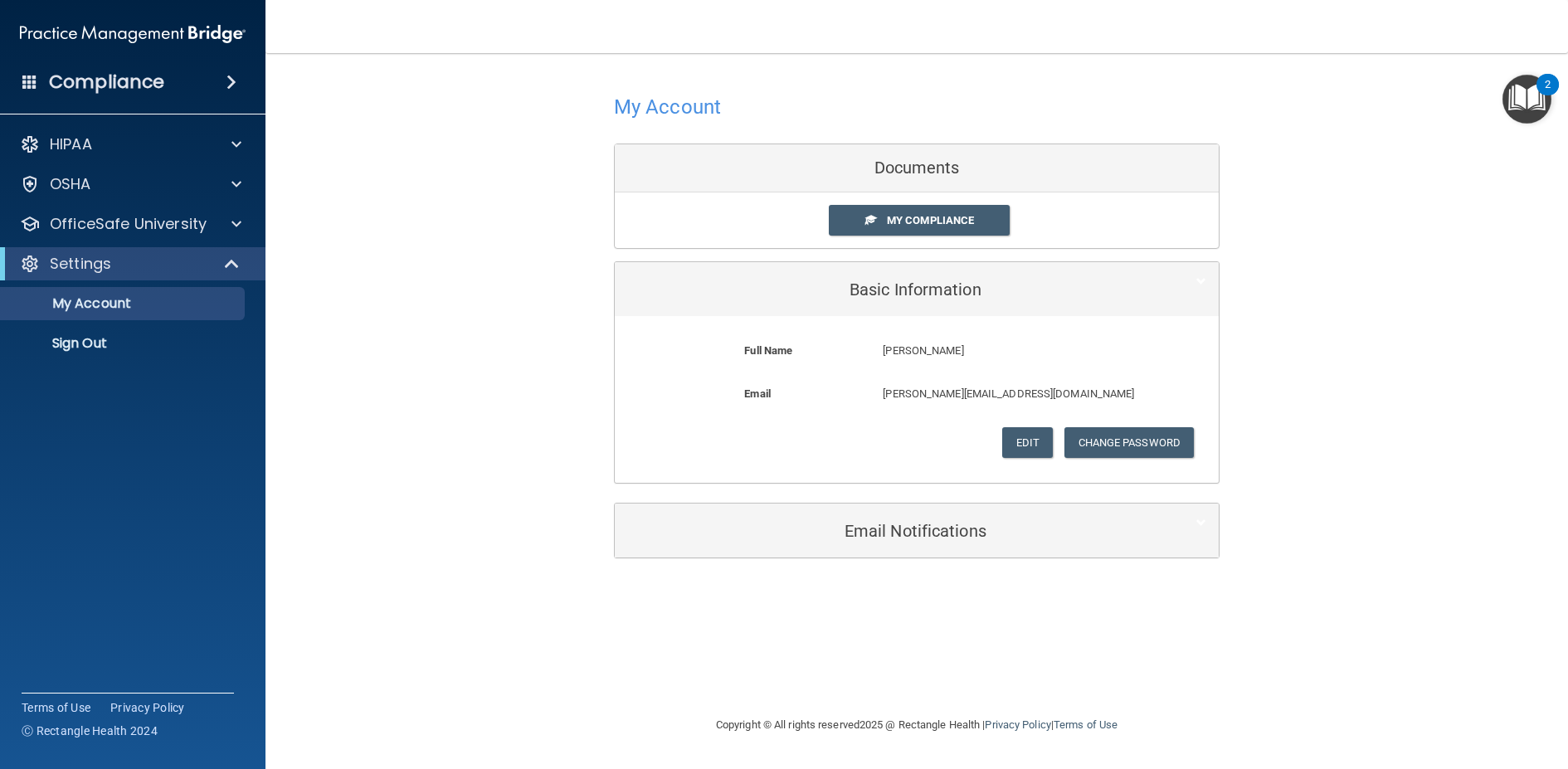
click at [868, 510] on div "Email Notifications" at bounding box center [917, 530] width 604 height 54
click at [966, 217] on span "My Compliance" at bounding box center [931, 220] width 87 height 13
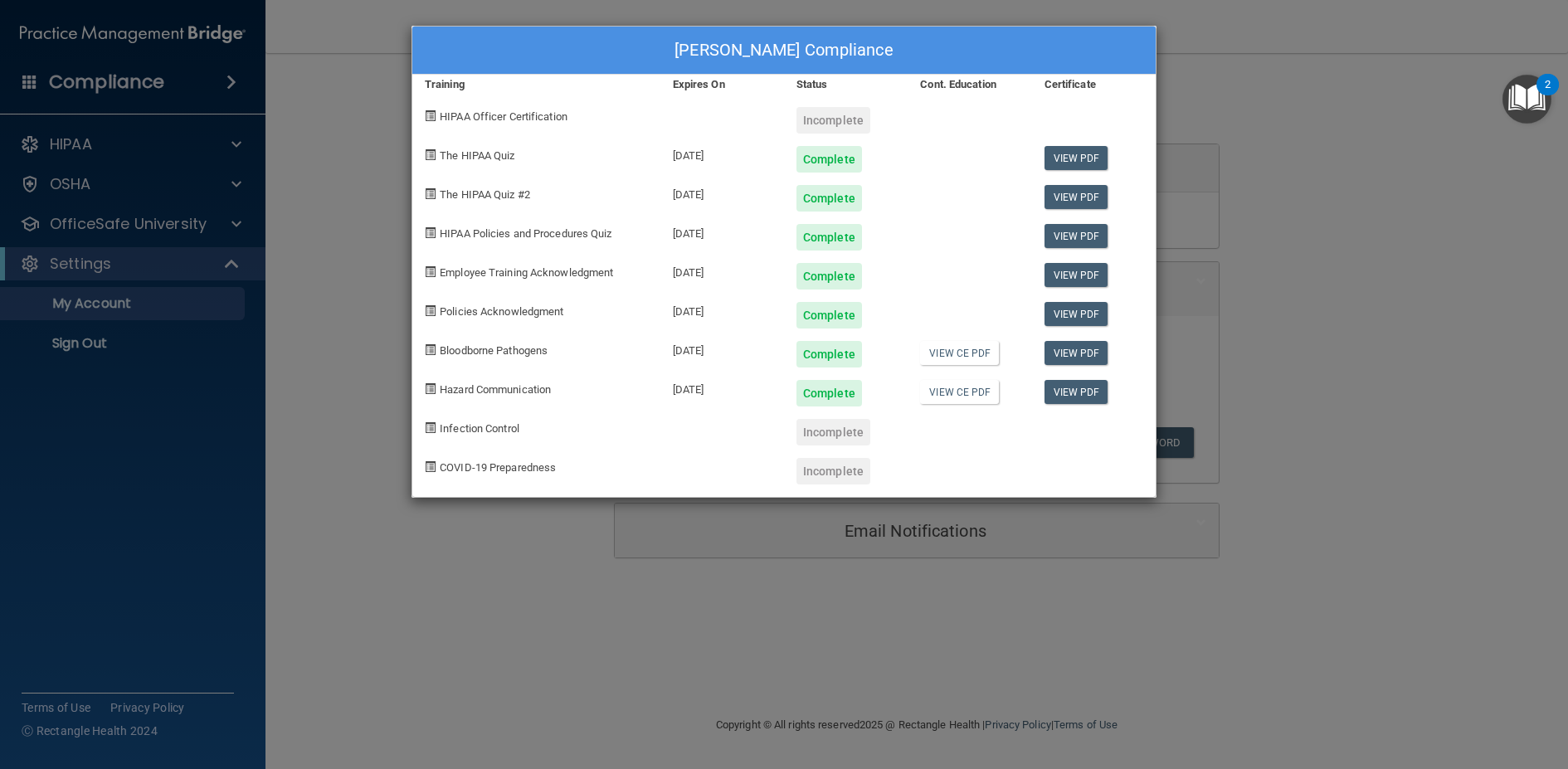
click at [215, 248] on div "[PERSON_NAME] Compliance Training Expires On Status Cont. Education Certificate…" at bounding box center [784, 384] width 1568 height 769
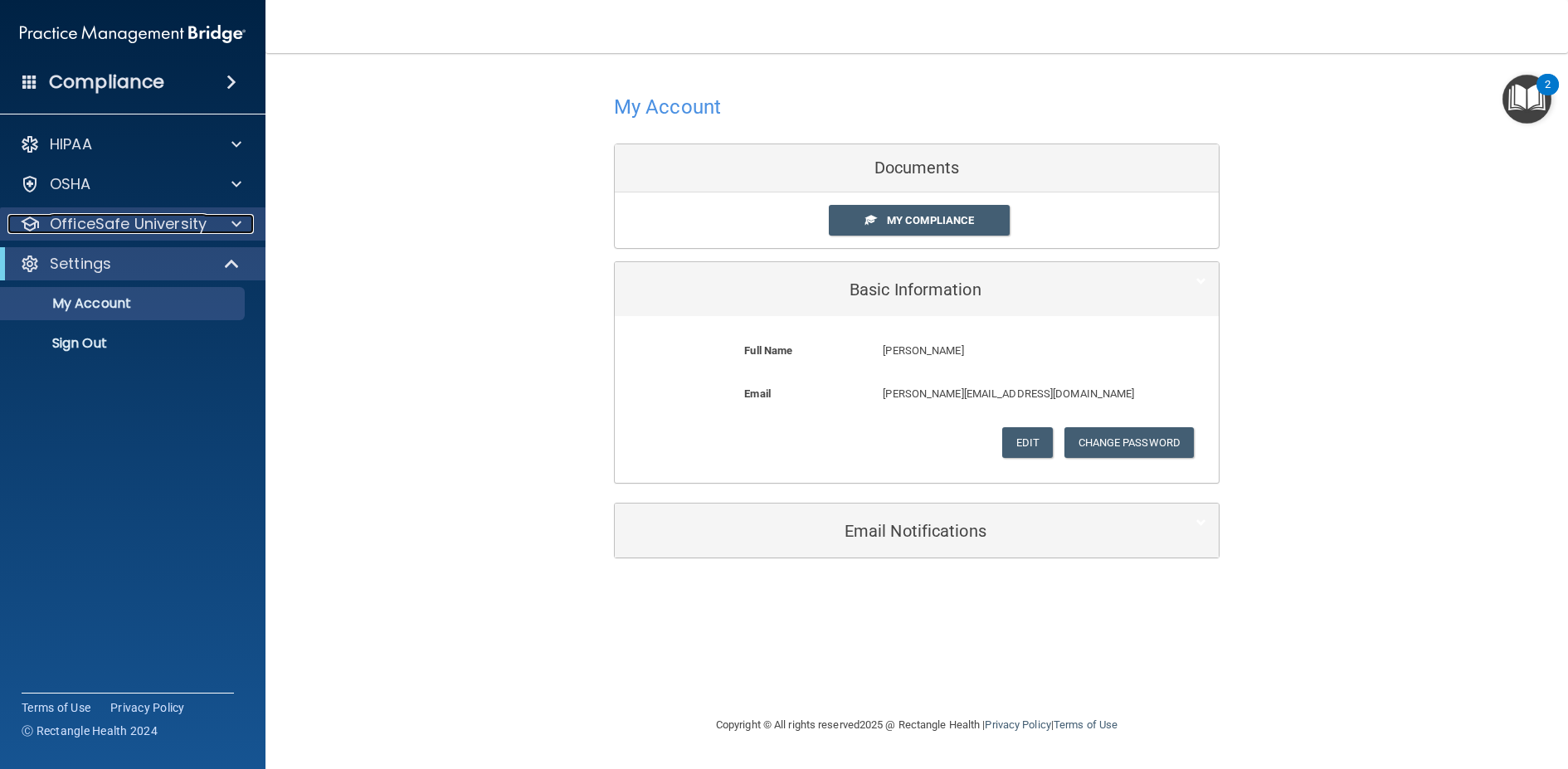
click at [224, 219] on div at bounding box center [234, 224] width 42 height 20
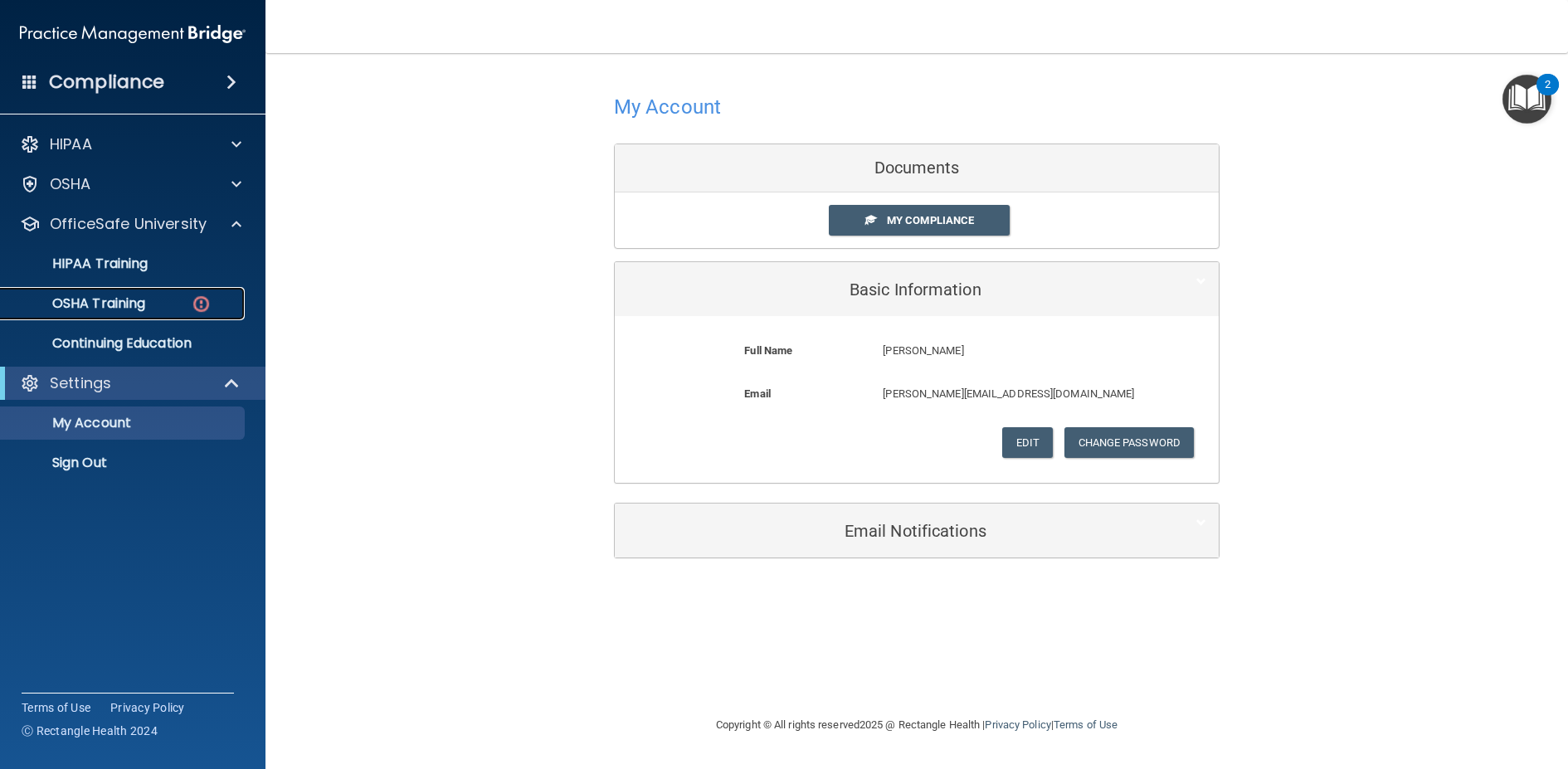
click at [218, 296] on div "OSHA Training" at bounding box center [124, 304] width 227 height 16
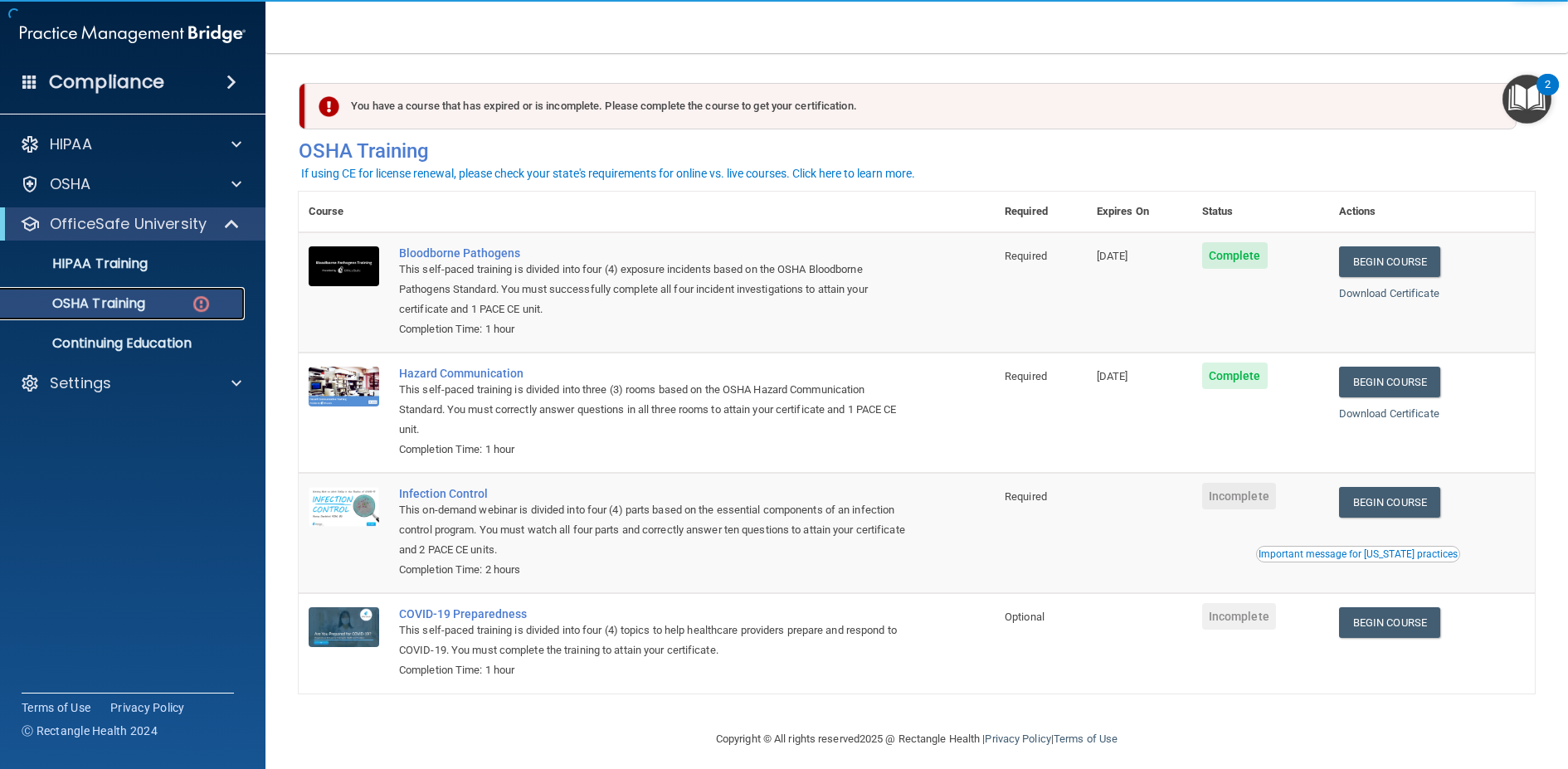
scroll to position [15, 0]
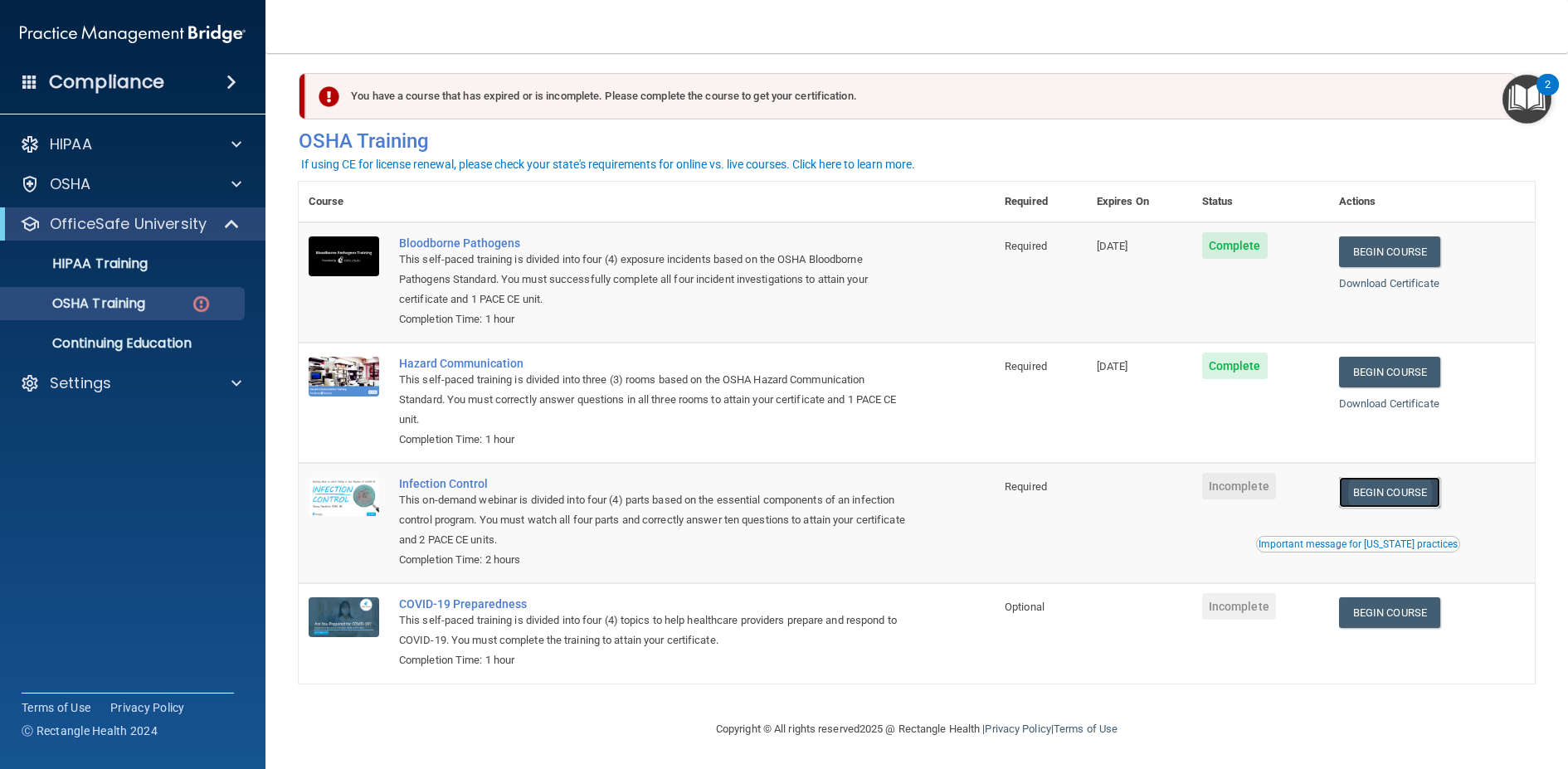
click at [1347, 486] on link "Begin Course" at bounding box center [1390, 492] width 102 height 31
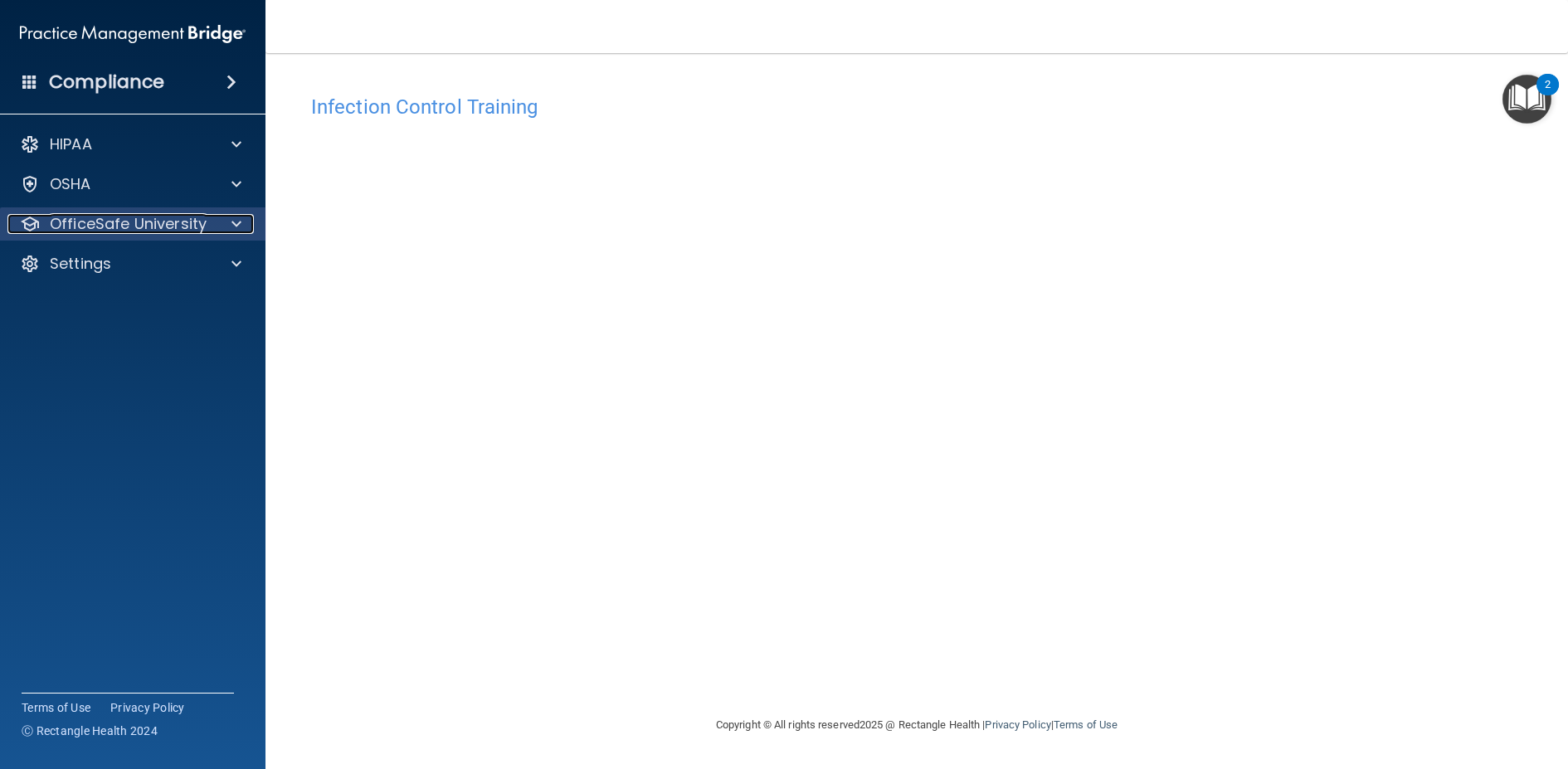
click at [86, 225] on p "OfficeSafe University" at bounding box center [128, 224] width 157 height 20
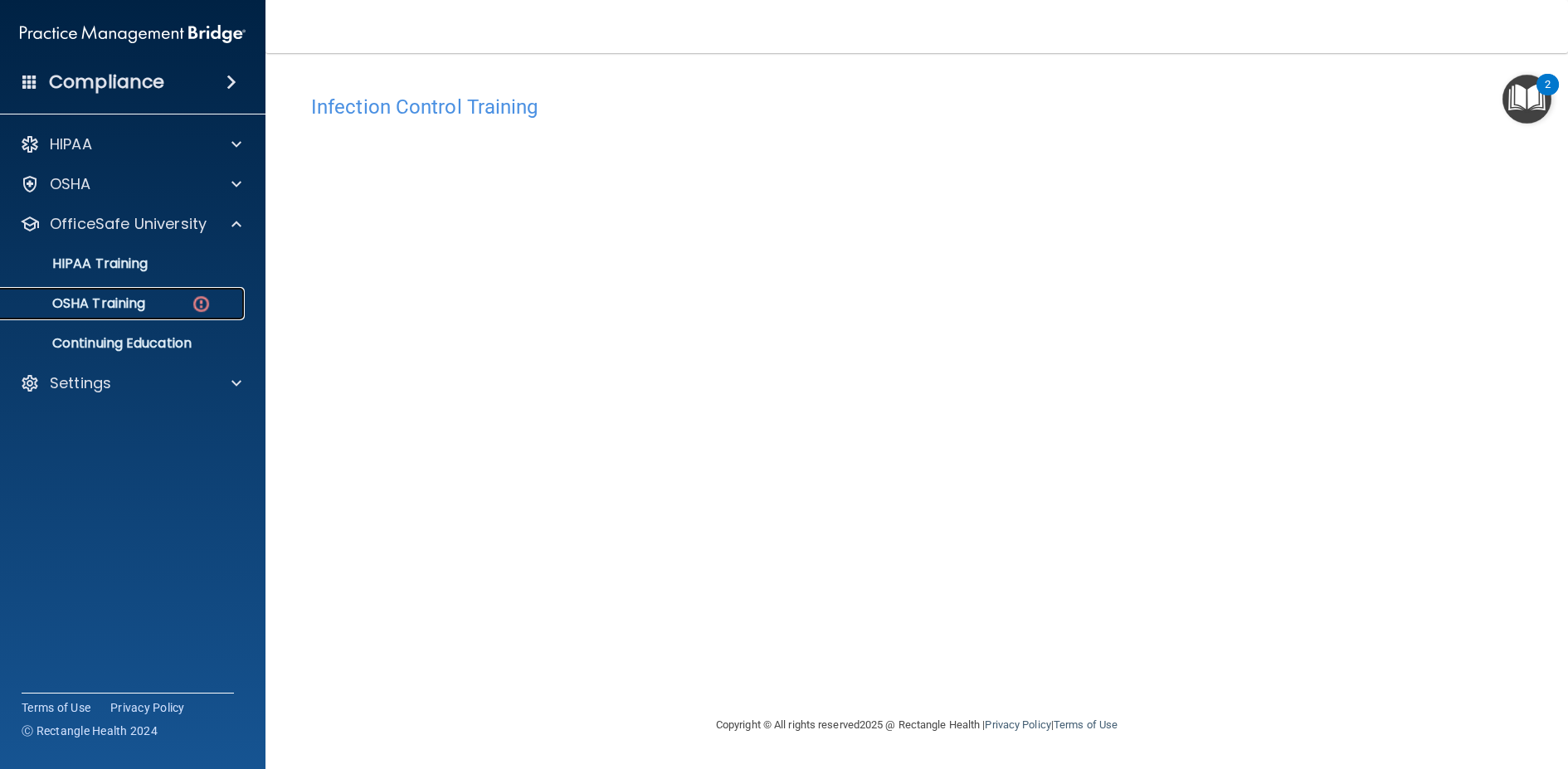
click at [132, 299] on p "OSHA Training" at bounding box center [78, 304] width 134 height 16
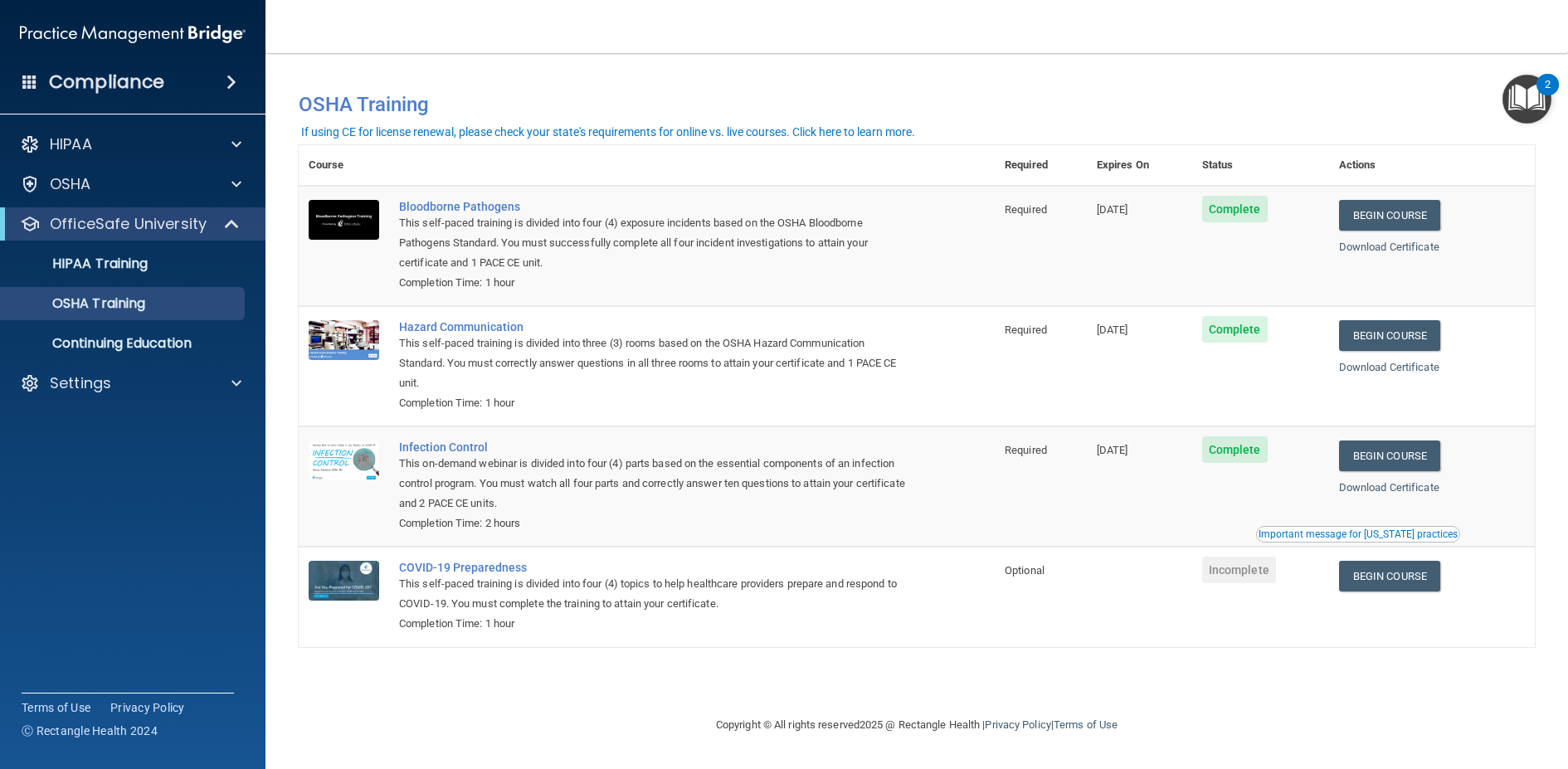
click at [1326, 532] on div "Important message for [US_STATE] practices" at bounding box center [1357, 533] width 199 height 10
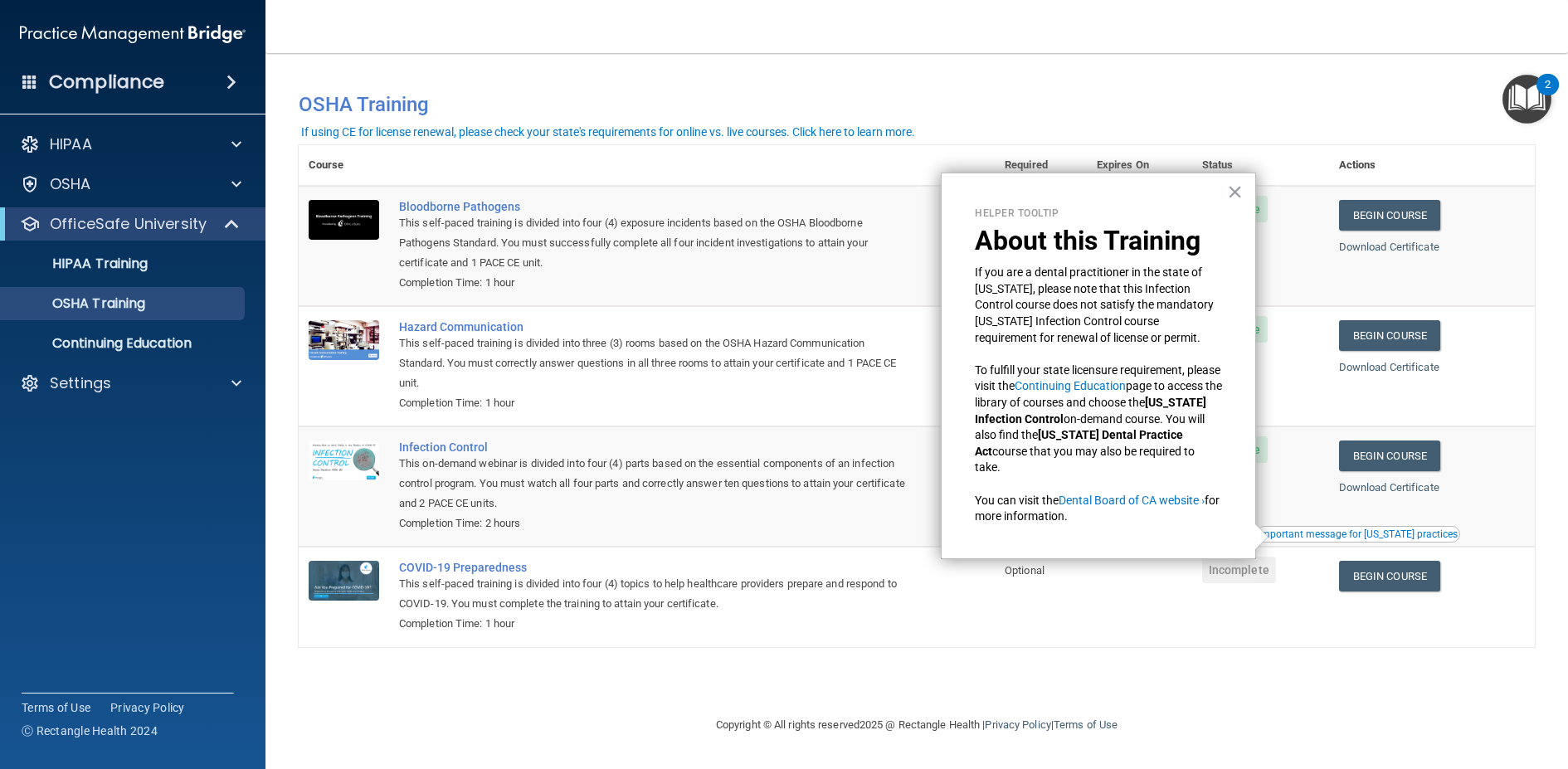
click at [1227, 193] on div "Helper Tooltip About this Training If you are a dental practitioner in the stat…" at bounding box center [1099, 365] width 316 height 386
click at [1240, 198] on button "×" at bounding box center [1235, 191] width 15 height 26
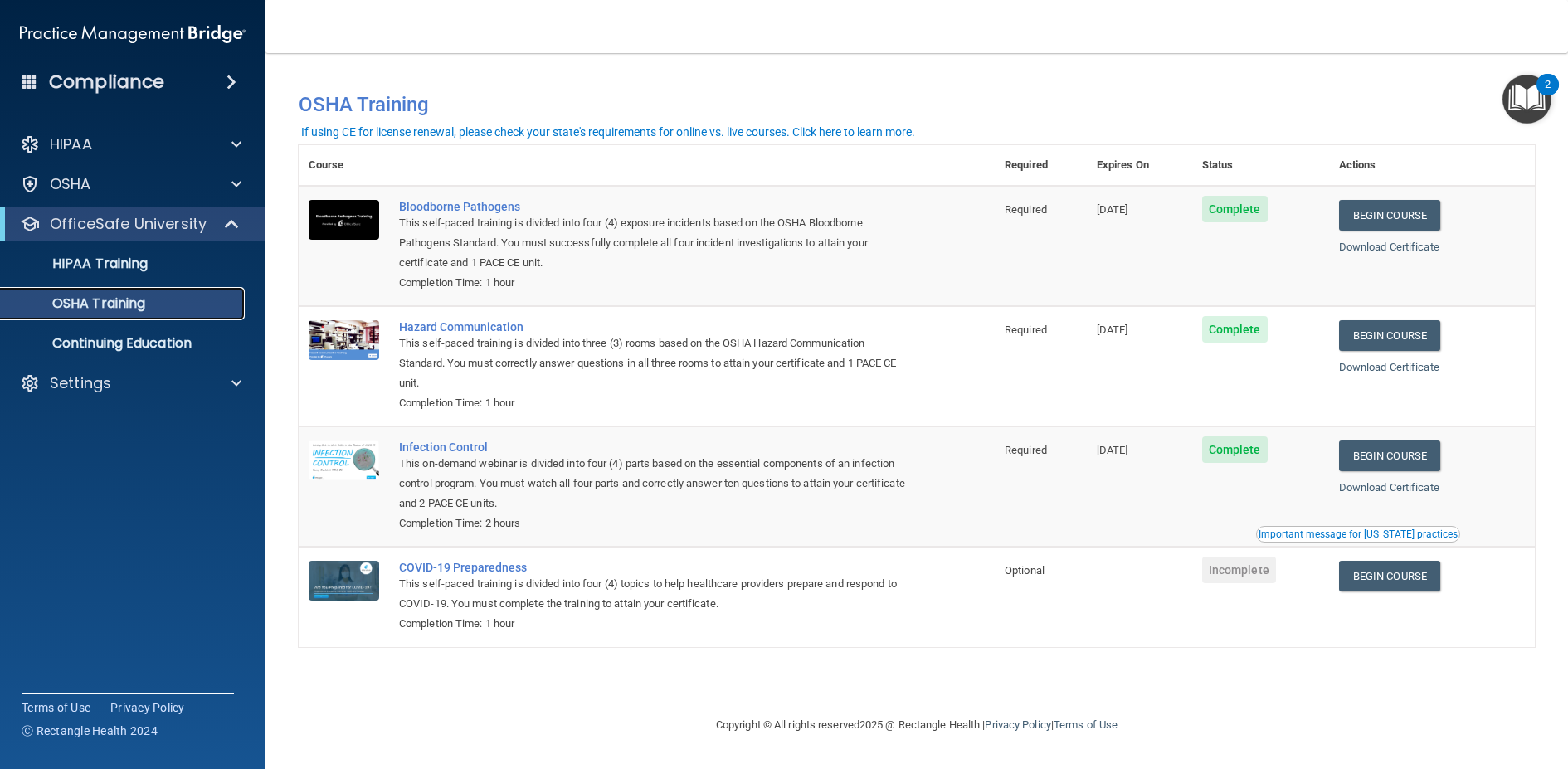
click at [181, 293] on link "OSHA Training" at bounding box center [114, 303] width 261 height 34
click at [184, 267] on div "HIPAA Training" at bounding box center [124, 264] width 227 height 16
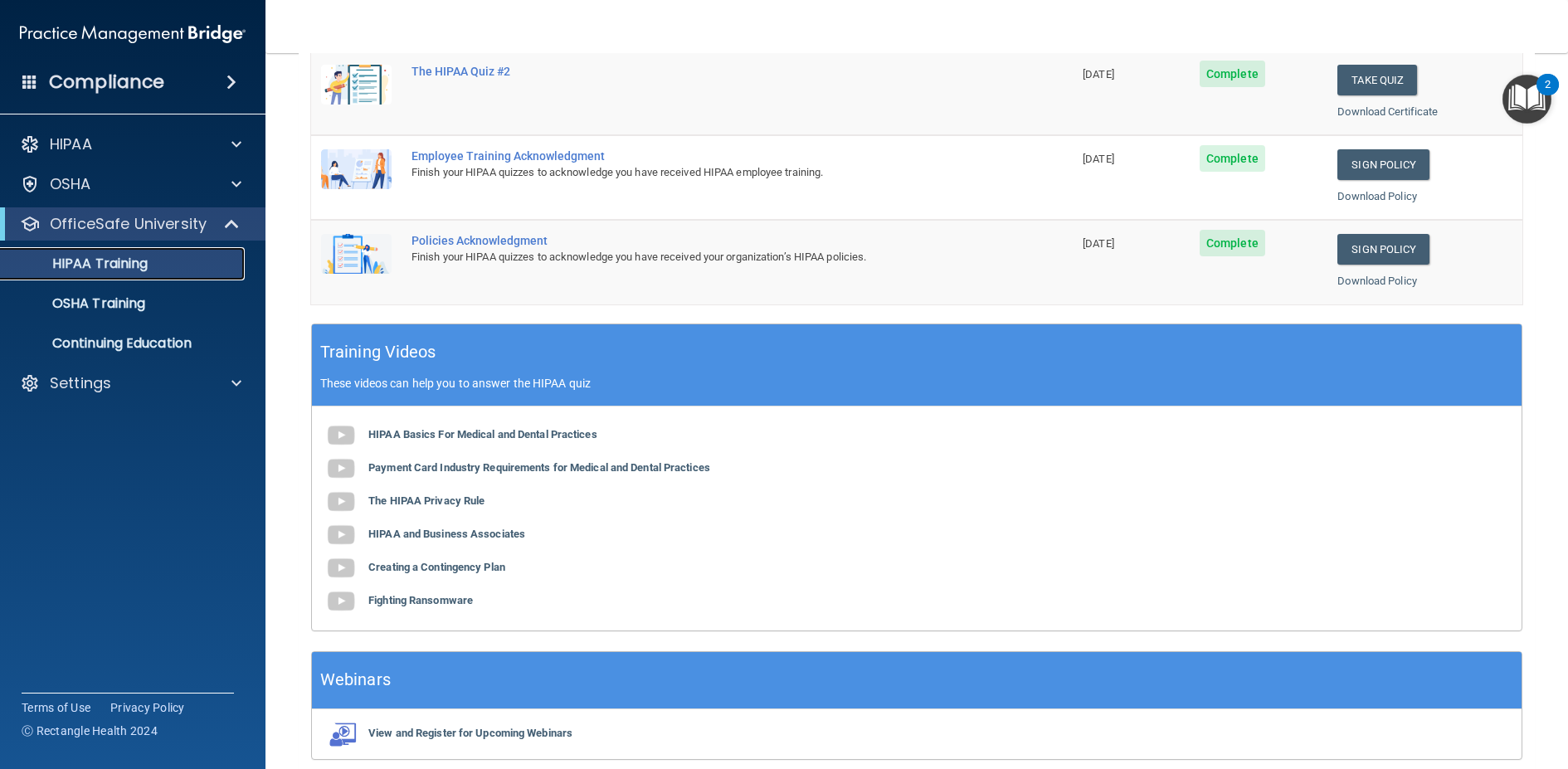
scroll to position [481, 0]
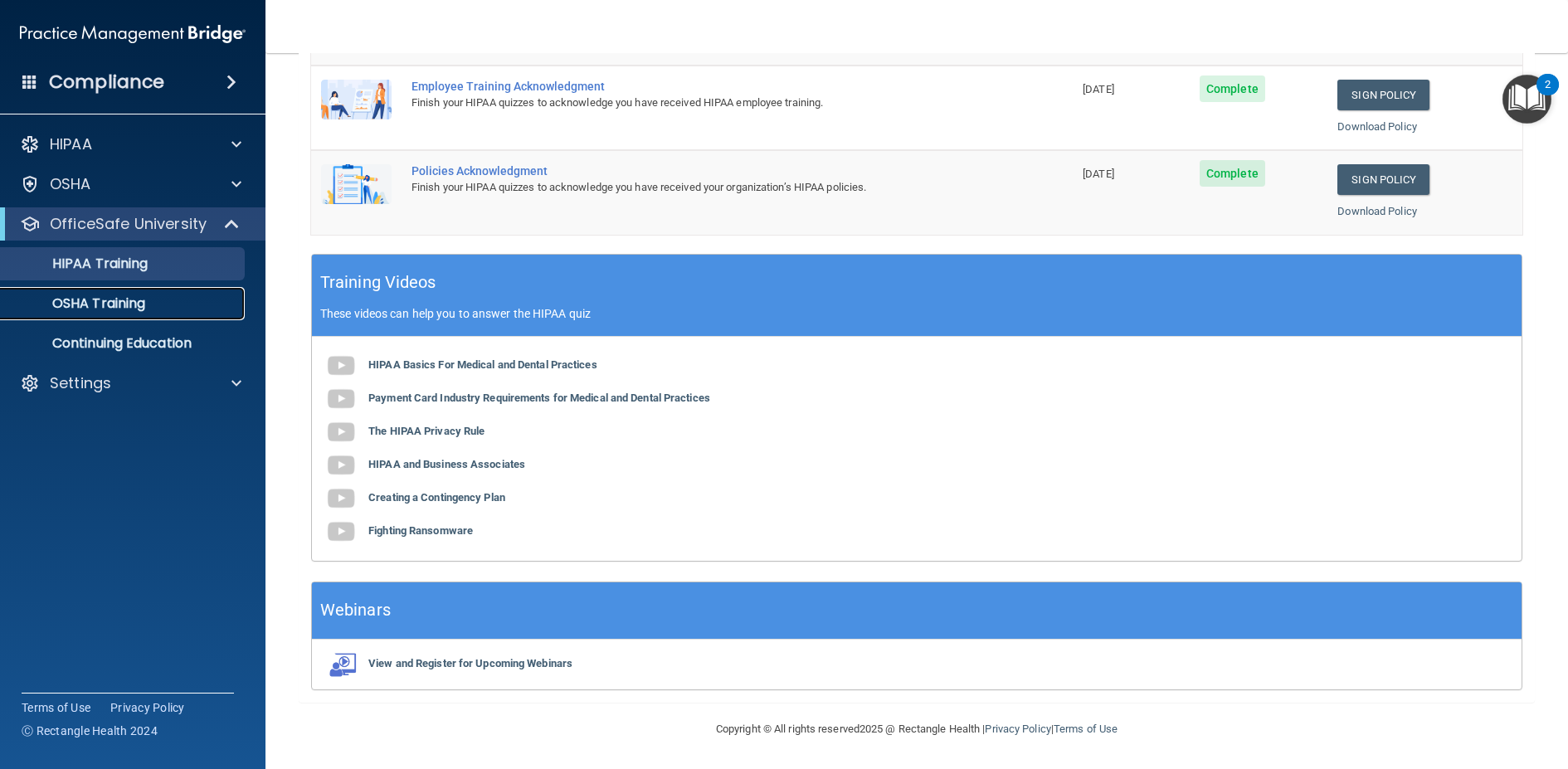
click at [230, 303] on div "OSHA Training" at bounding box center [124, 304] width 227 height 16
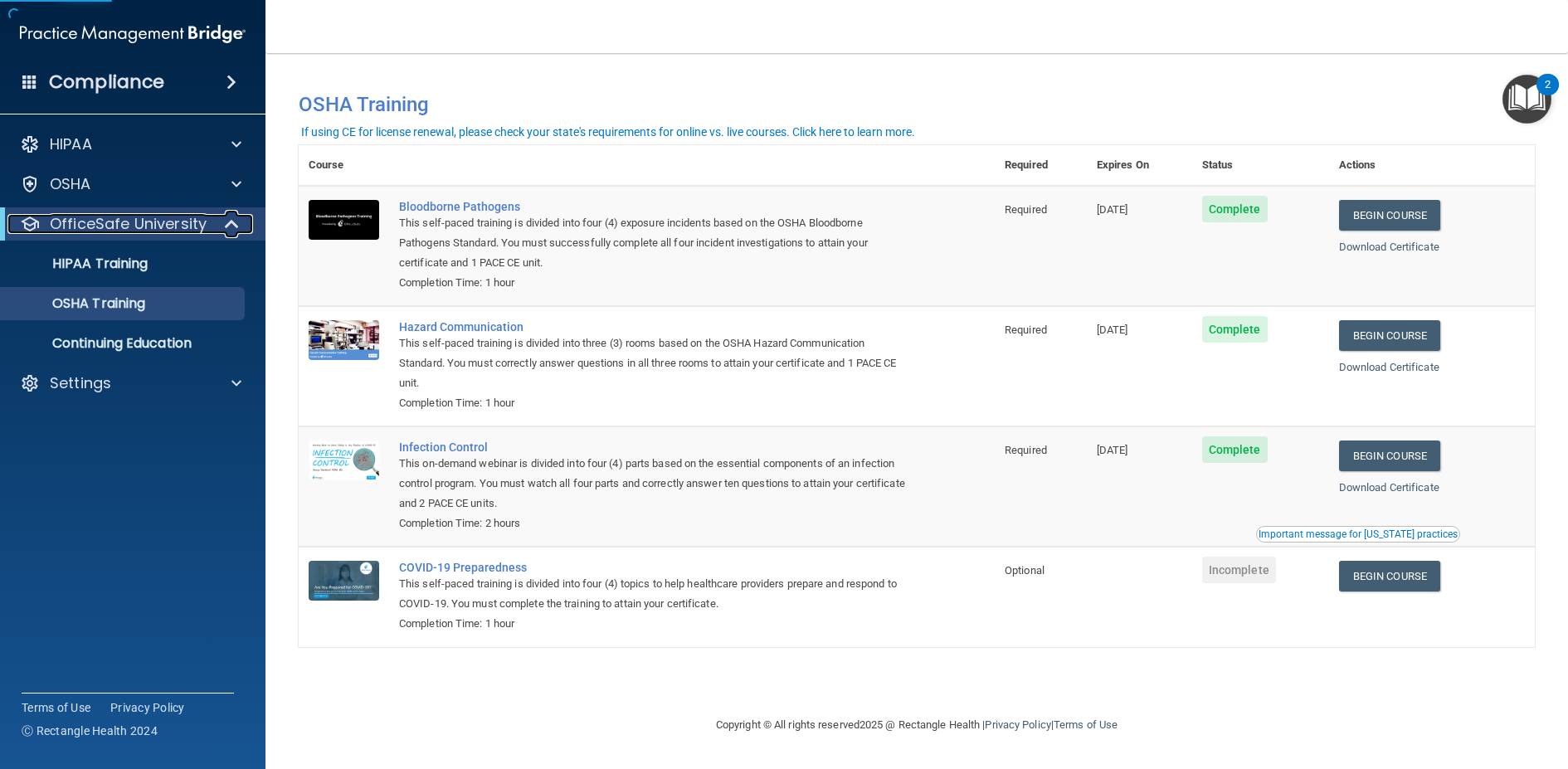
click at [208, 221] on div "OfficeSafe University" at bounding box center [110, 224] width 205 height 20
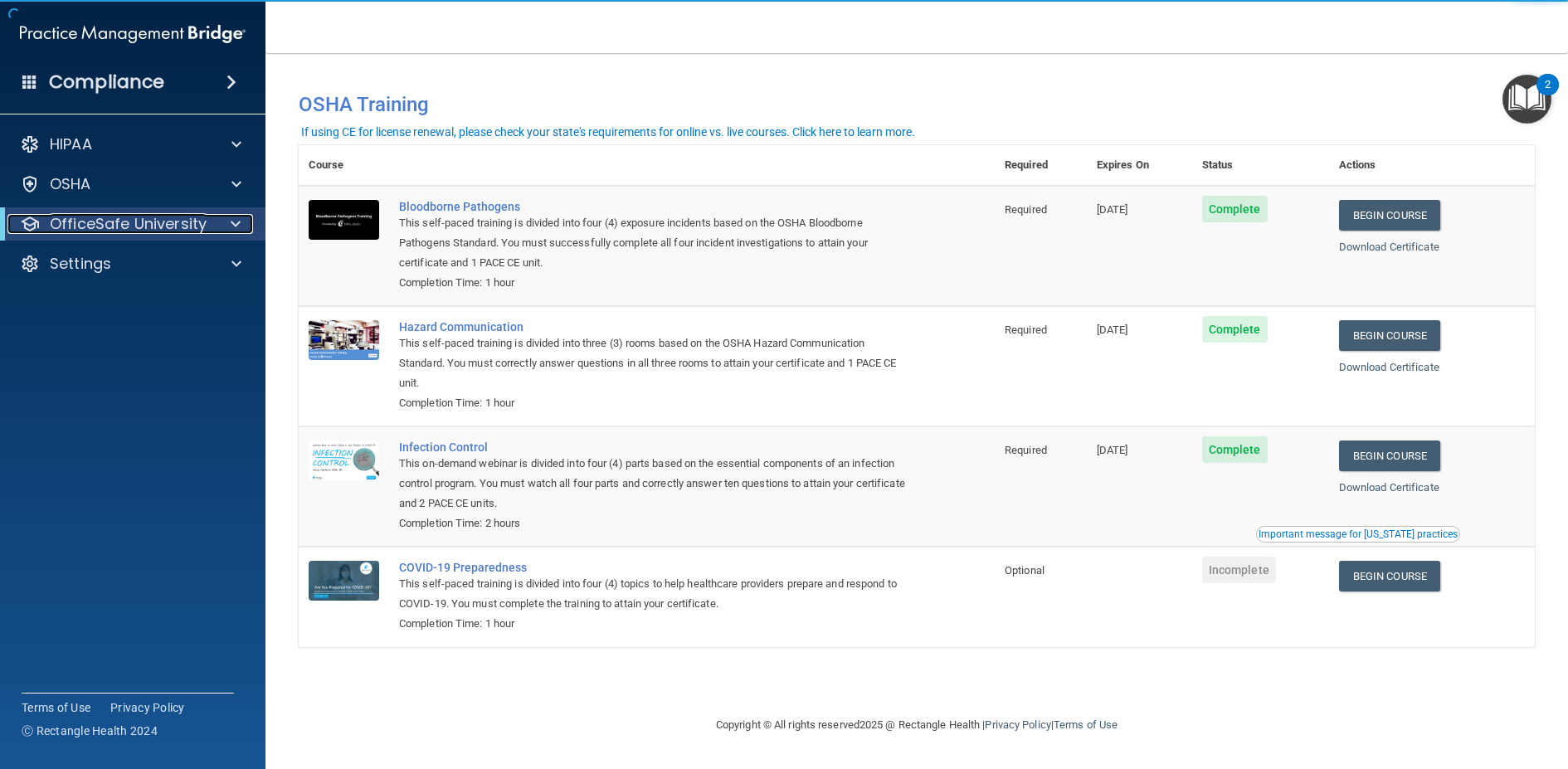
click at [208, 221] on div "OfficeSafe University" at bounding box center [110, 224] width 205 height 20
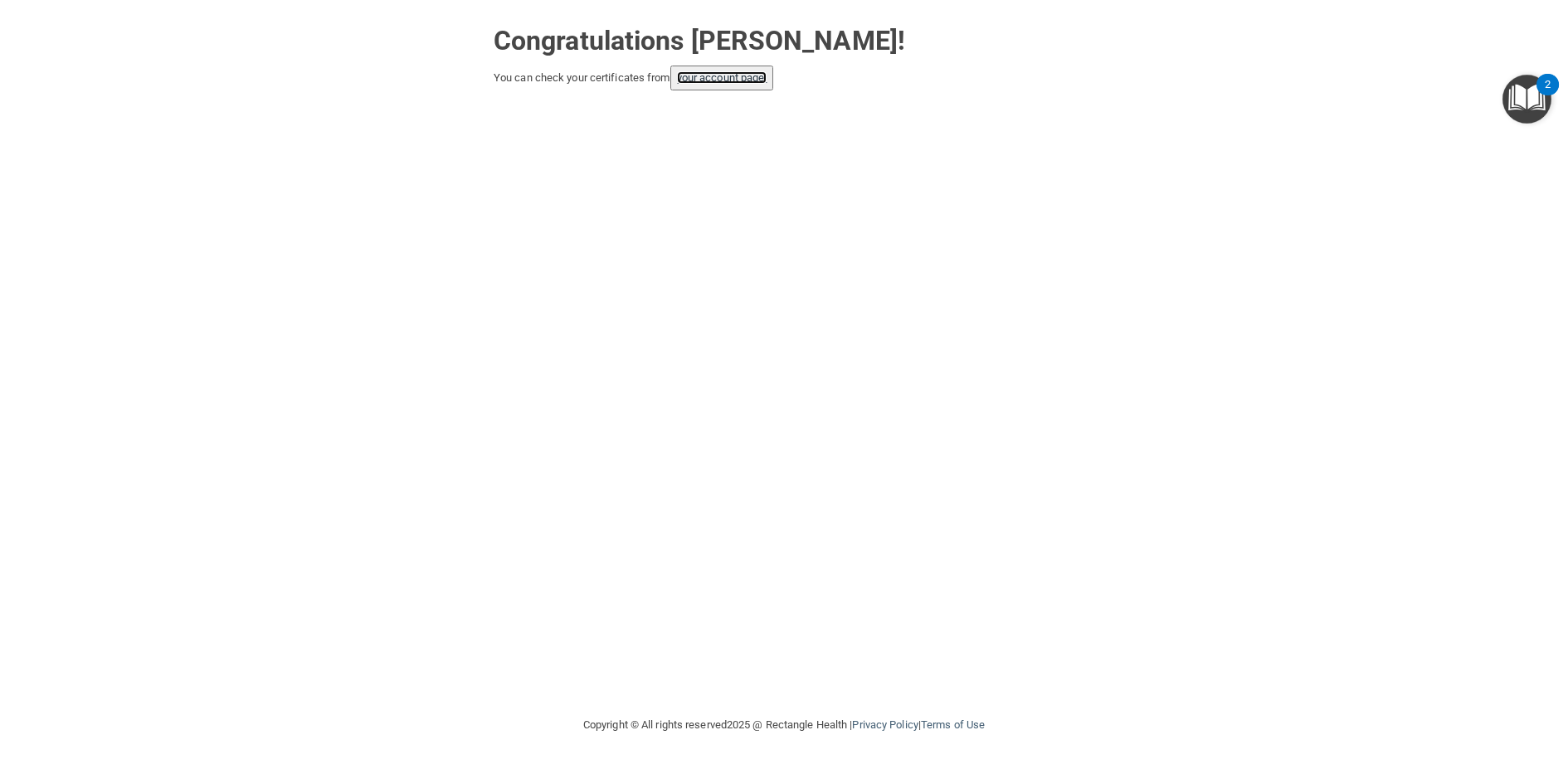
click at [750, 83] on link "your account page!" at bounding box center [722, 78] width 91 height 13
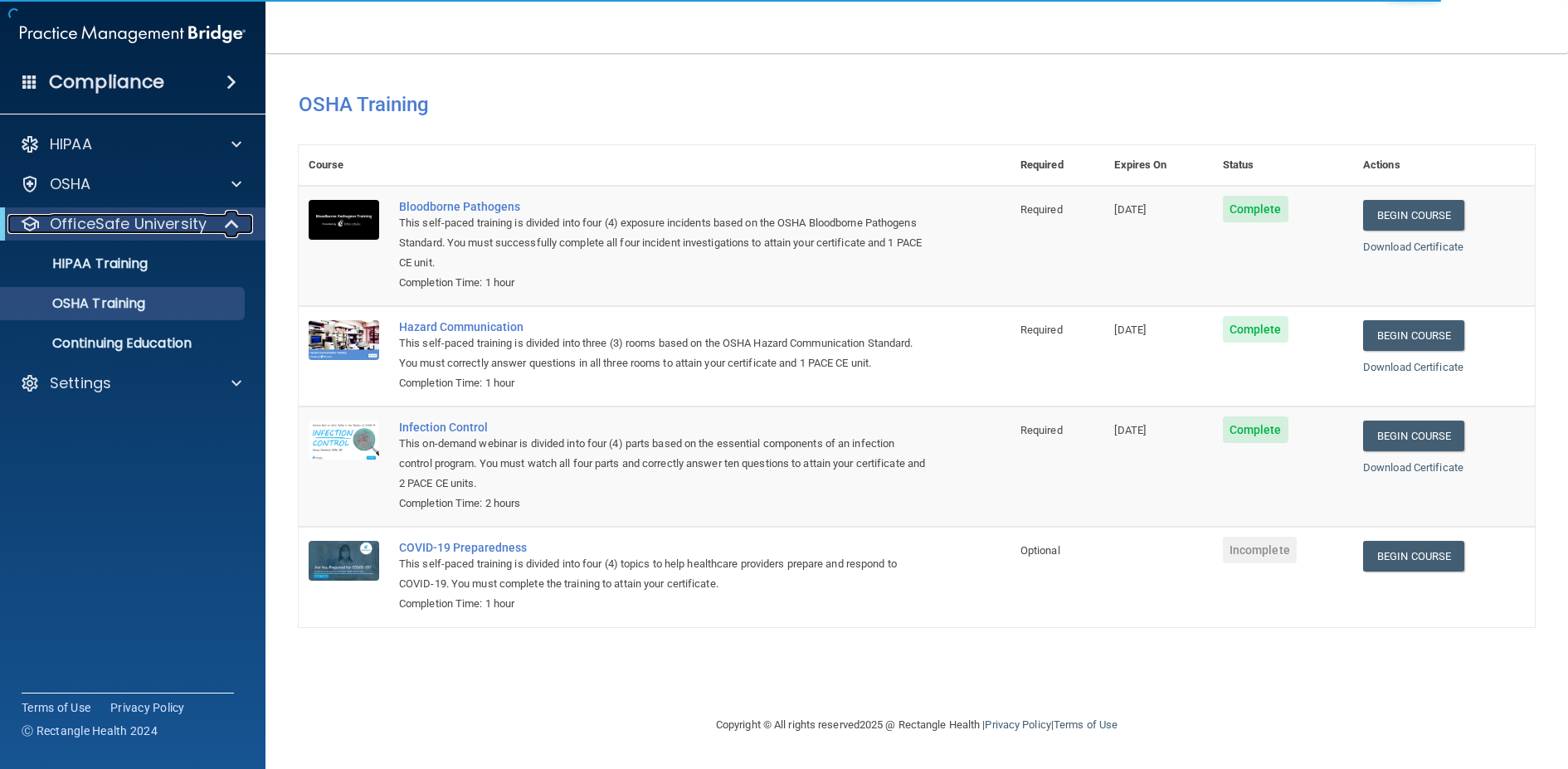
click at [170, 229] on p "OfficeSafe University" at bounding box center [128, 224] width 157 height 20
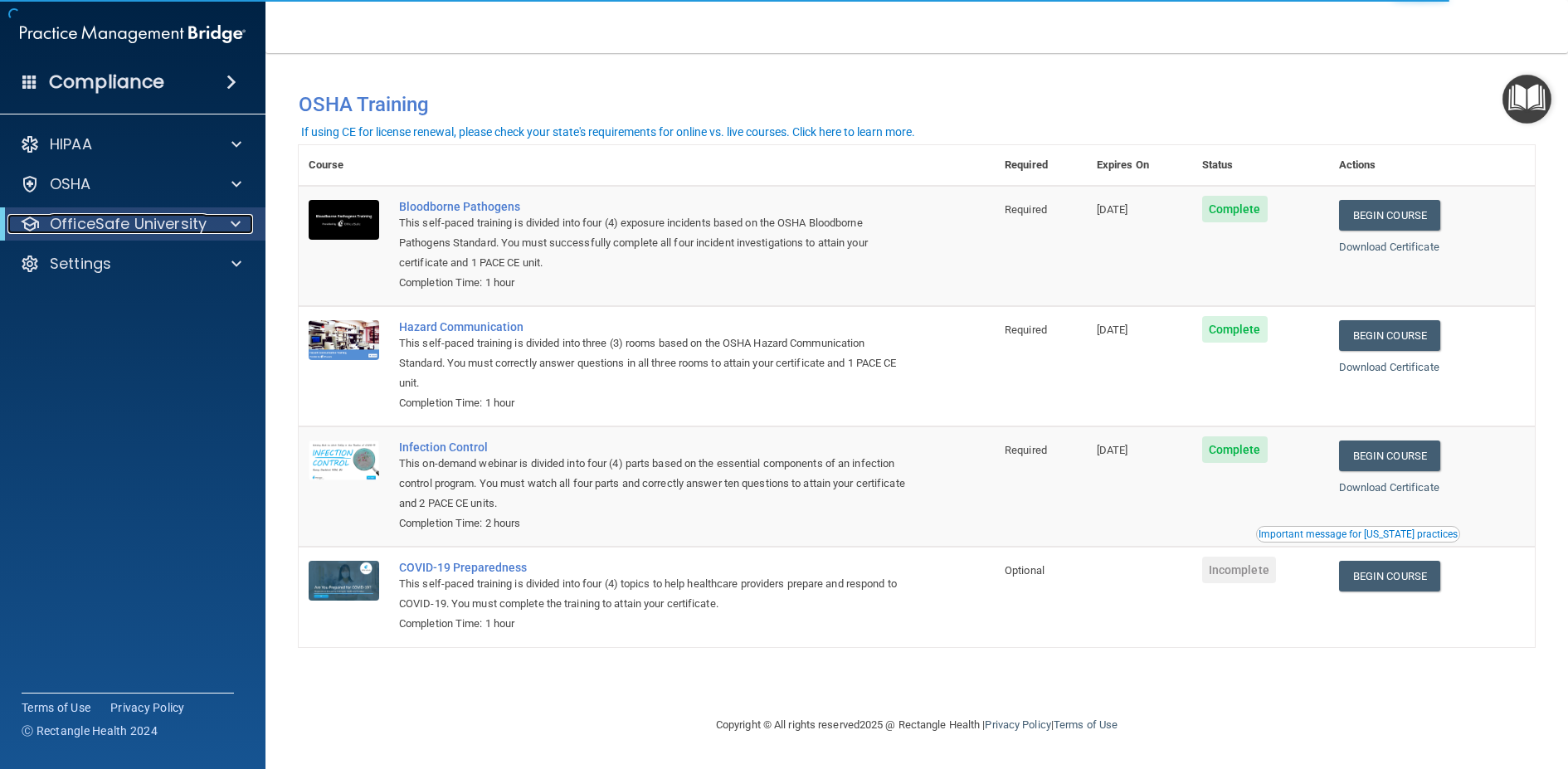
click at [171, 223] on p "OfficeSafe University" at bounding box center [128, 224] width 157 height 20
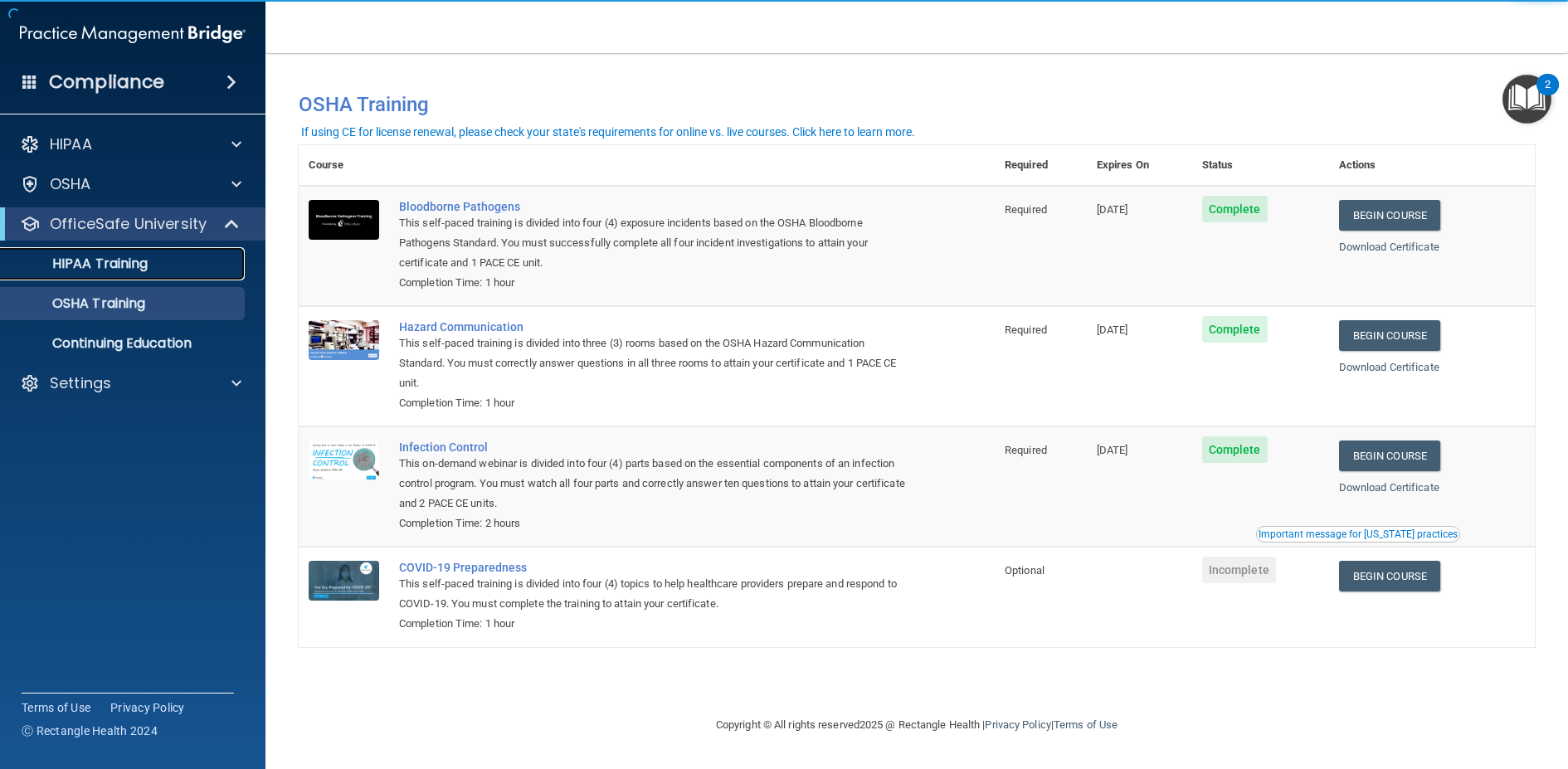
click at [222, 253] on link "HIPAA Training" at bounding box center [114, 264] width 261 height 34
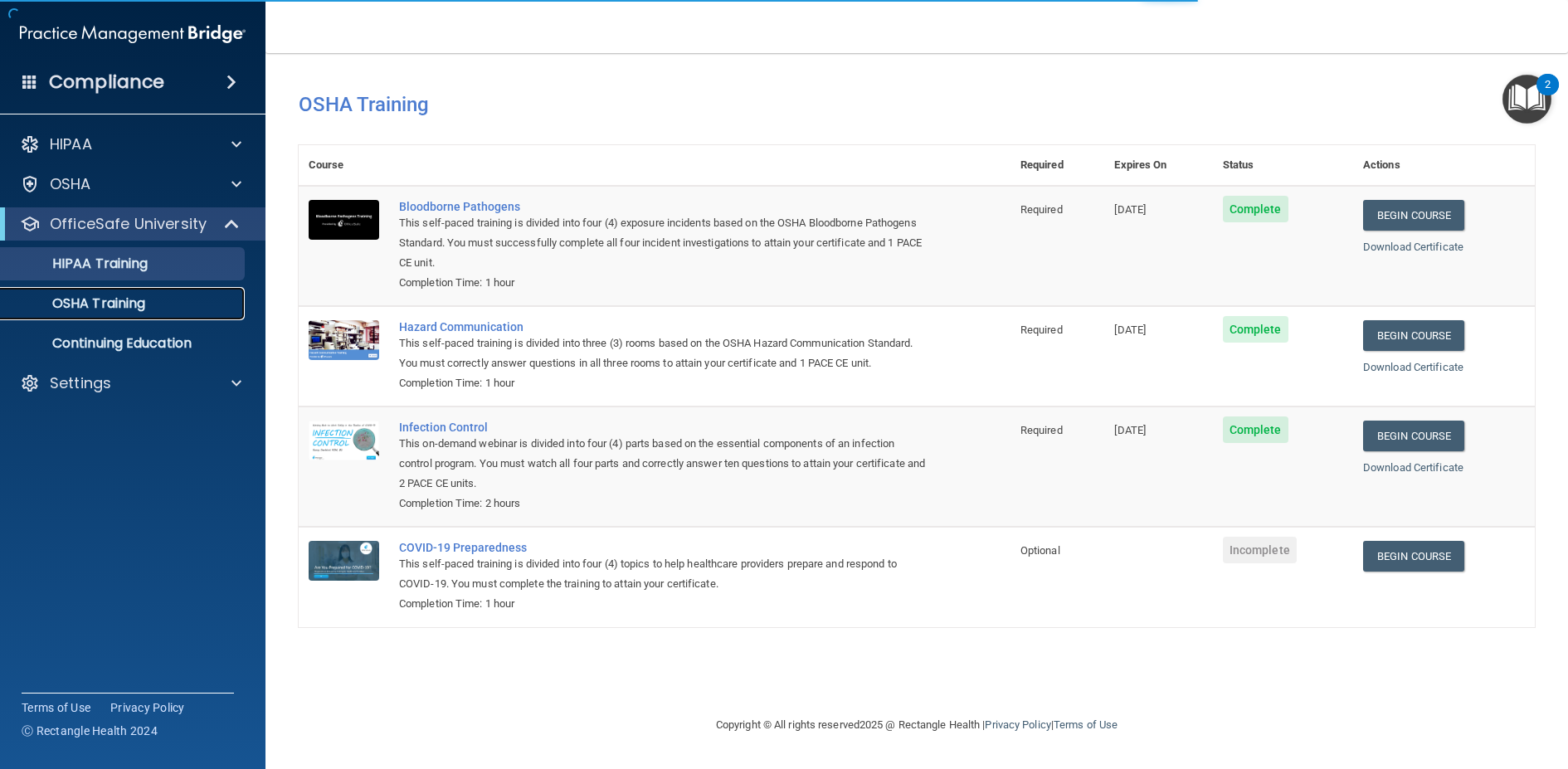
click at [216, 290] on link "OSHA Training" at bounding box center [114, 303] width 261 height 34
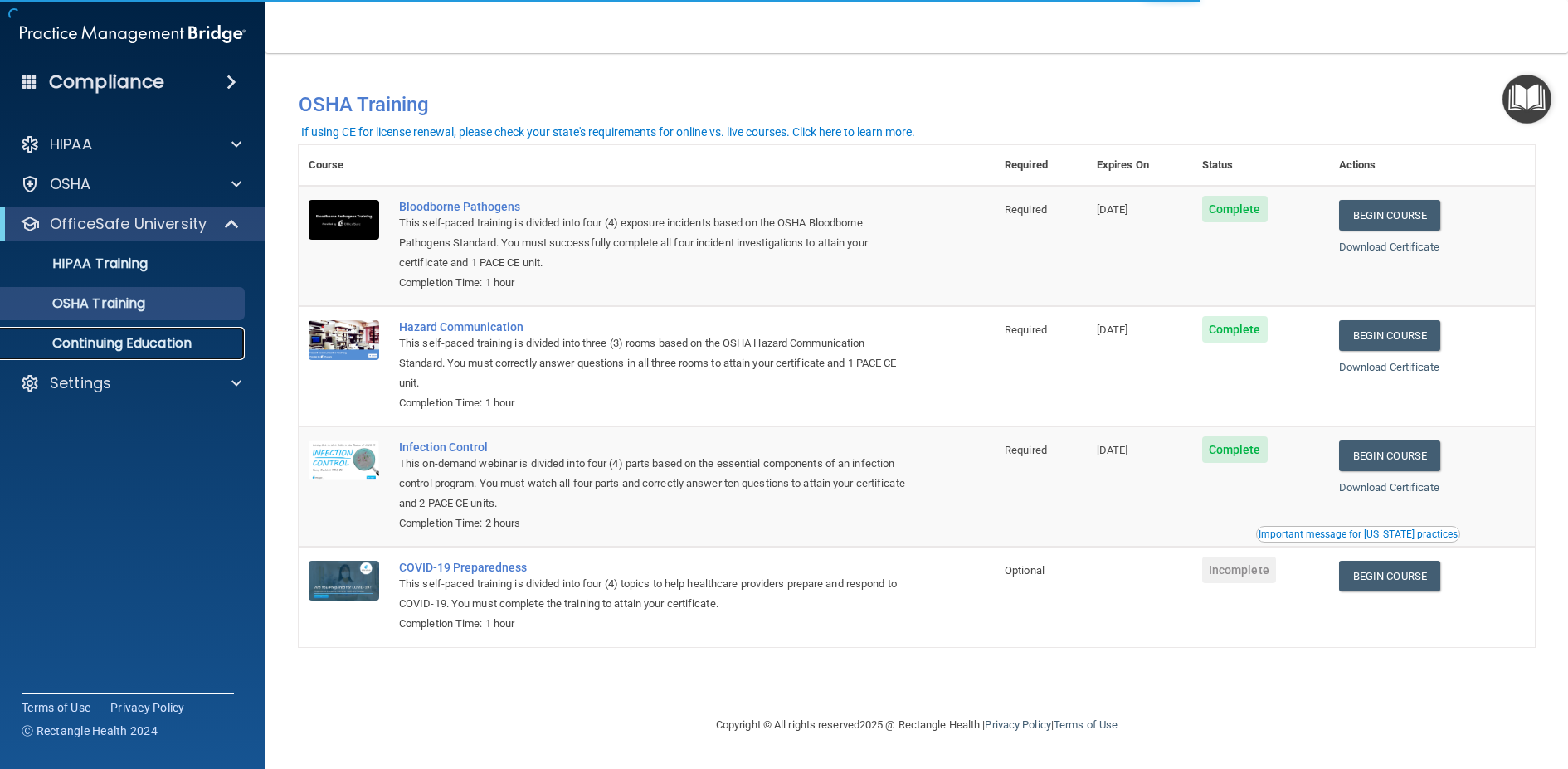
click at [218, 329] on link "Continuing Education" at bounding box center [114, 343] width 261 height 34
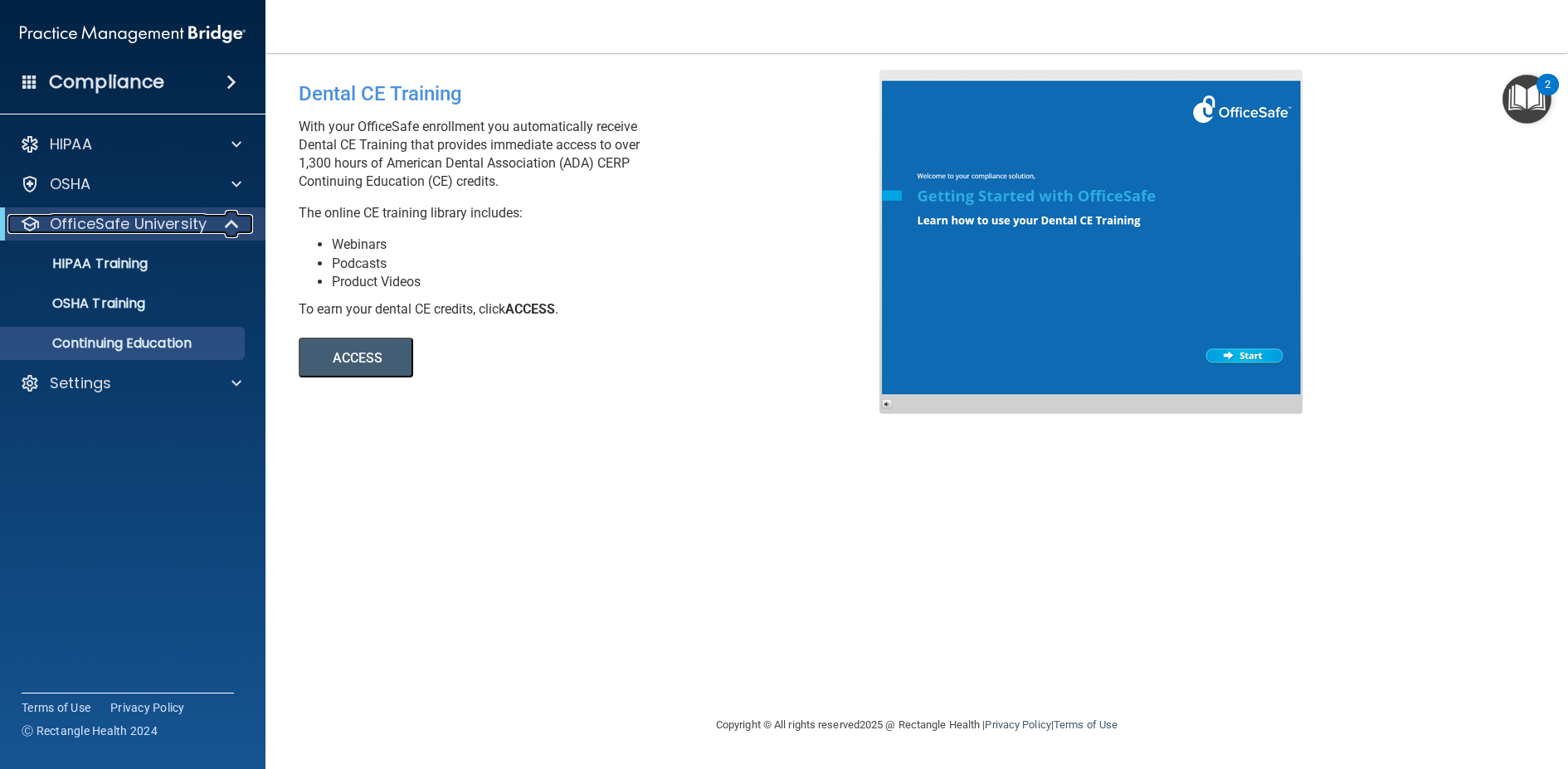
click at [185, 229] on p "OfficeSafe University" at bounding box center [128, 224] width 157 height 20
click at [185, 229] on p "OfficeSafe University" at bounding box center [128, 224] width 157 height 20
click at [142, 284] on ul "HIPAA Training OSHA Training Continuing Education" at bounding box center [133, 300] width 300 height 120
click at [141, 313] on link "OSHA Training" at bounding box center [114, 303] width 261 height 34
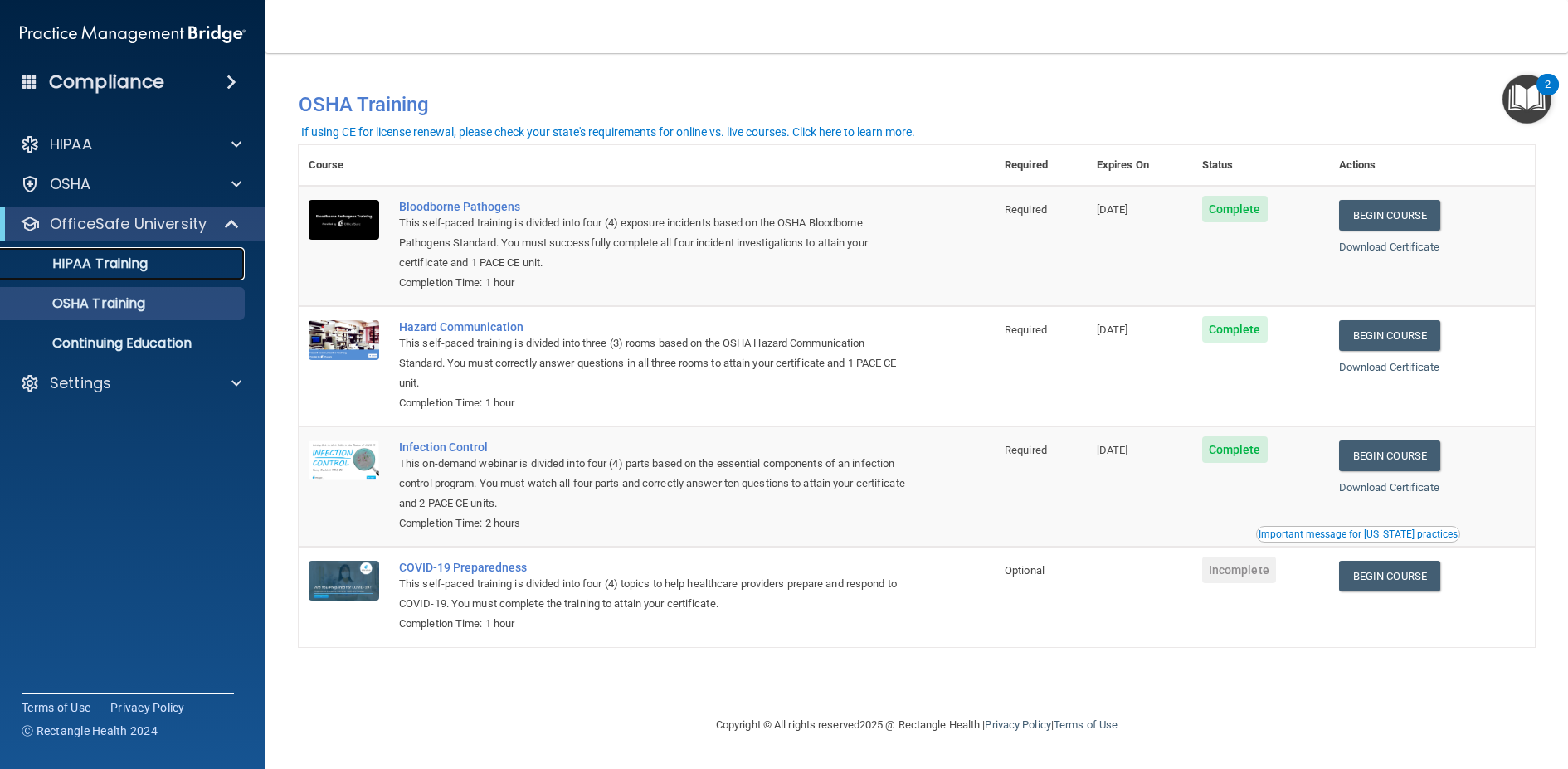
click at [162, 260] on div "HIPAA Training" at bounding box center [124, 264] width 227 height 16
